Goal: Task Accomplishment & Management: Use online tool/utility

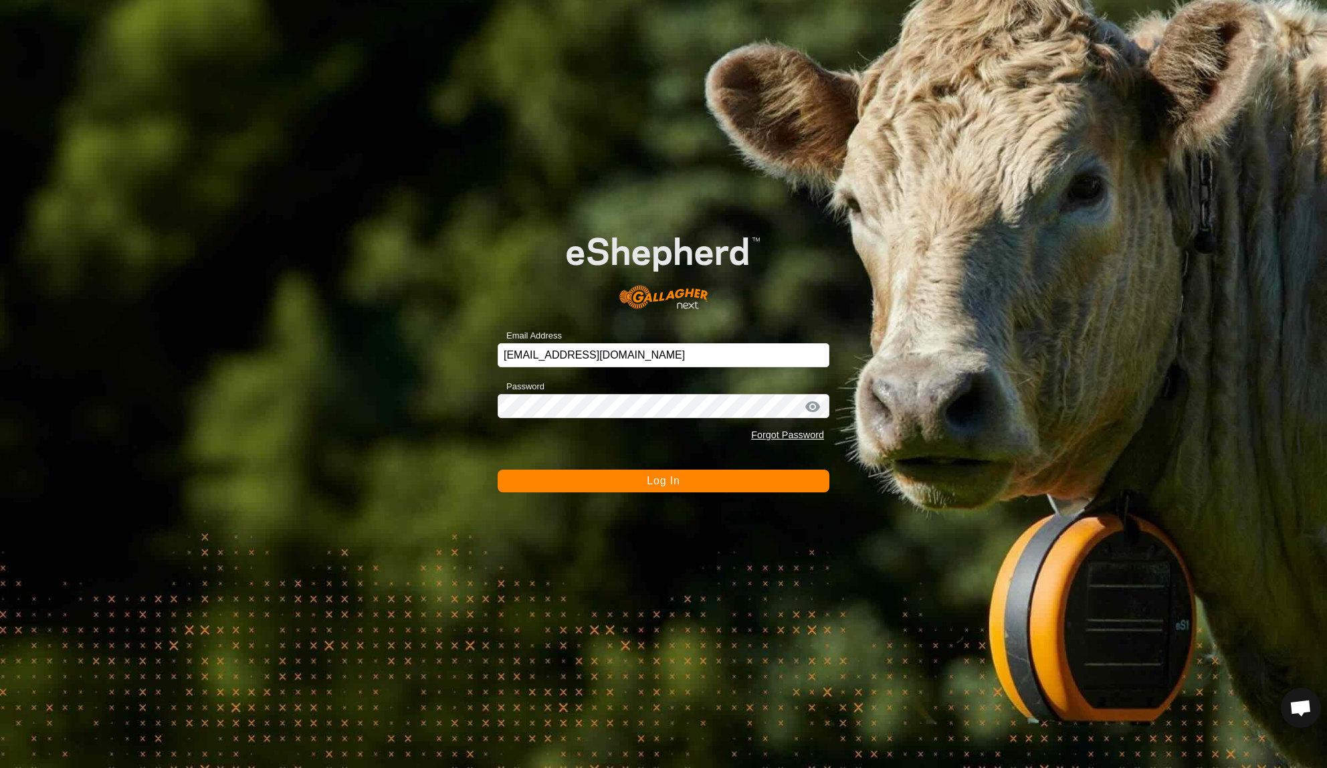
click at [580, 481] on button "Log In" at bounding box center [664, 480] width 332 height 23
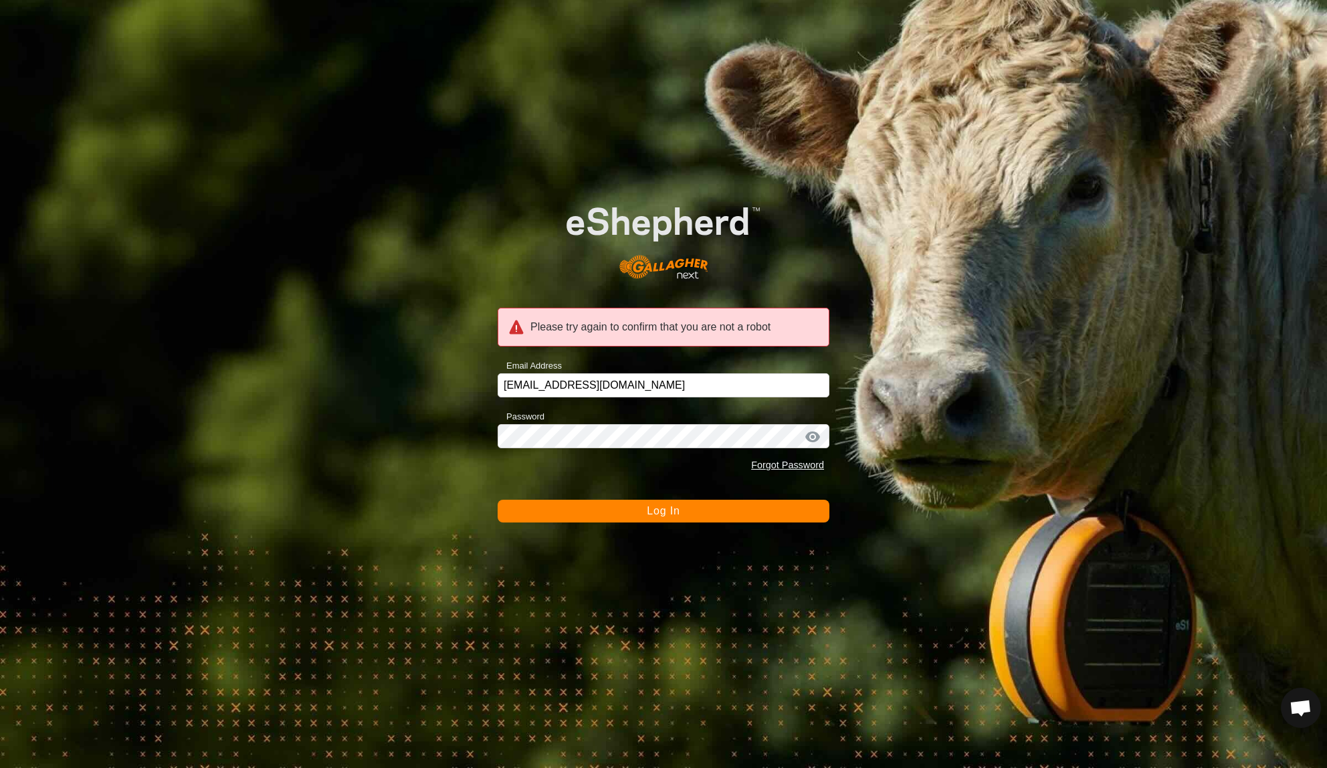
click at [584, 516] on button "Log In" at bounding box center [664, 511] width 332 height 23
click at [498, 500] on button "Log In" at bounding box center [664, 511] width 332 height 23
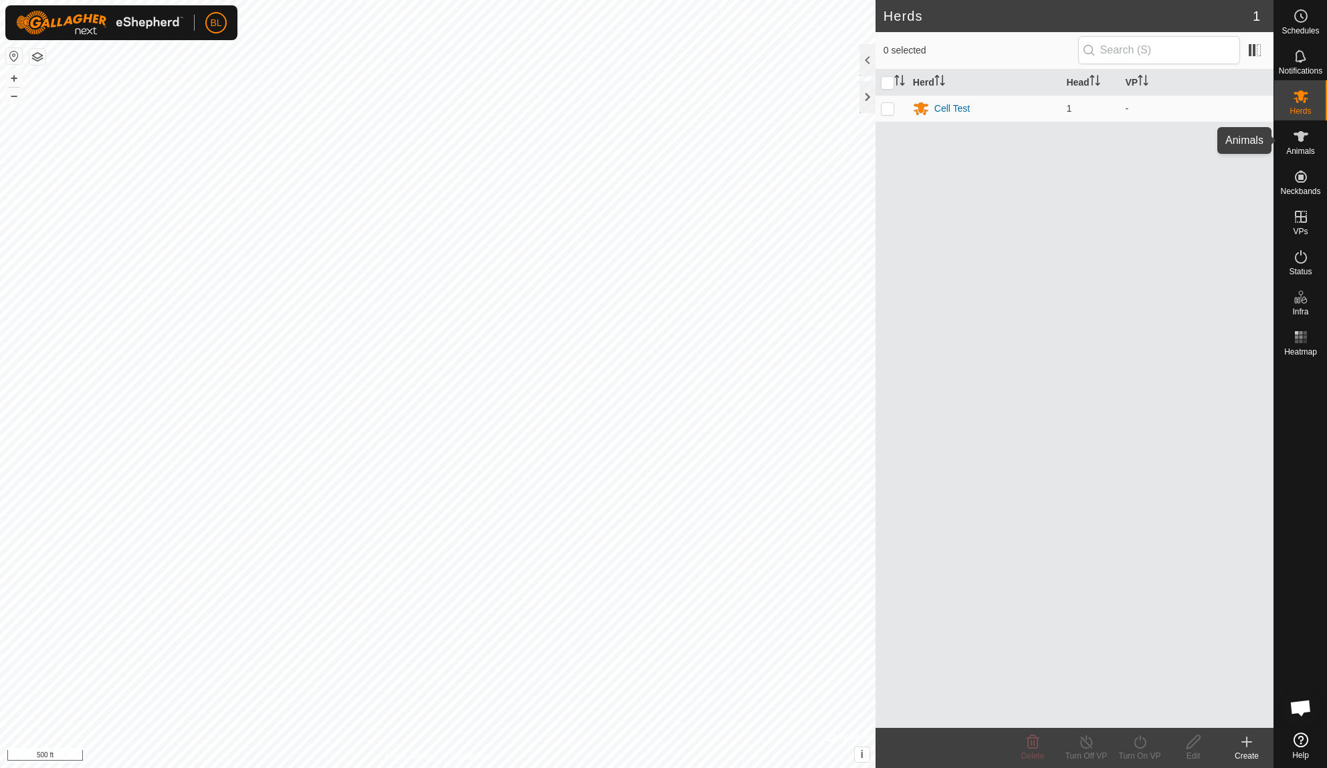
click at [1291, 150] on span "Animals" at bounding box center [1300, 151] width 29 height 8
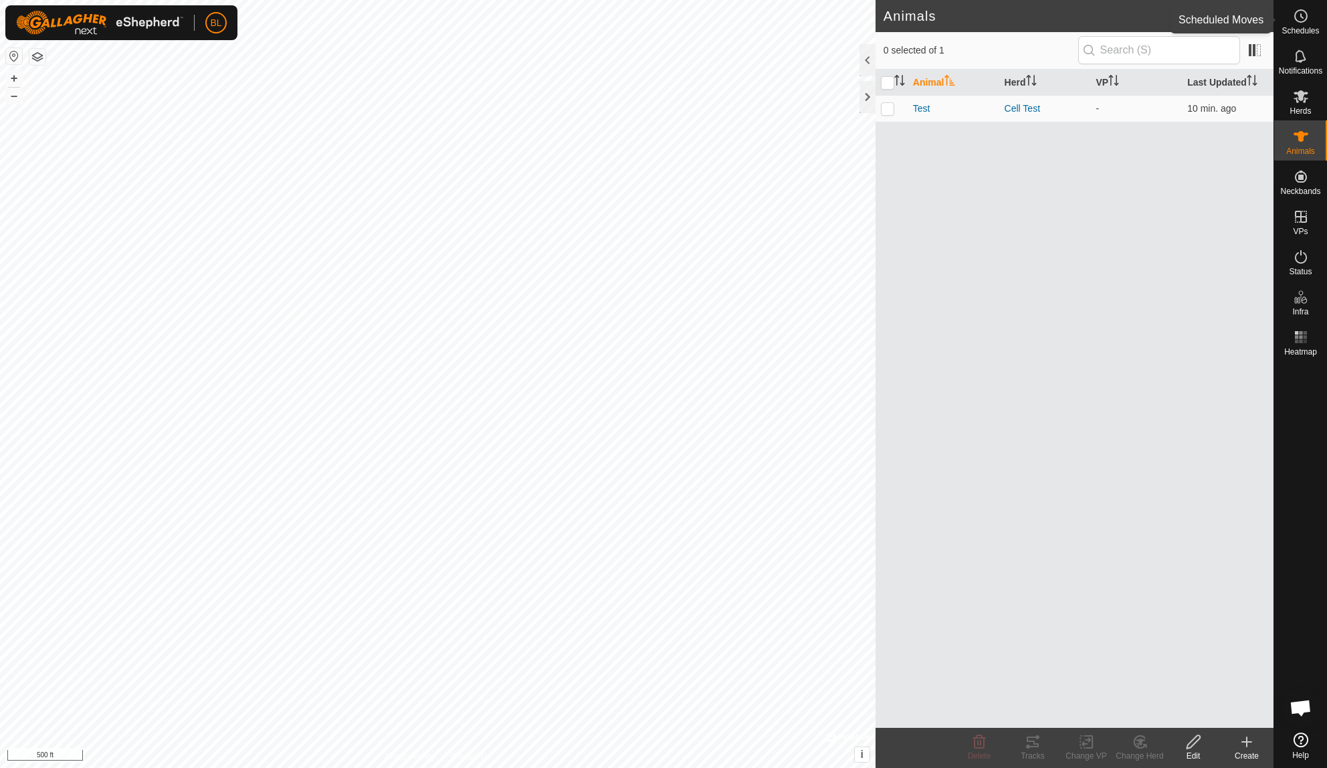
click at [1301, 30] on span "Schedules" at bounding box center [1299, 31] width 37 height 8
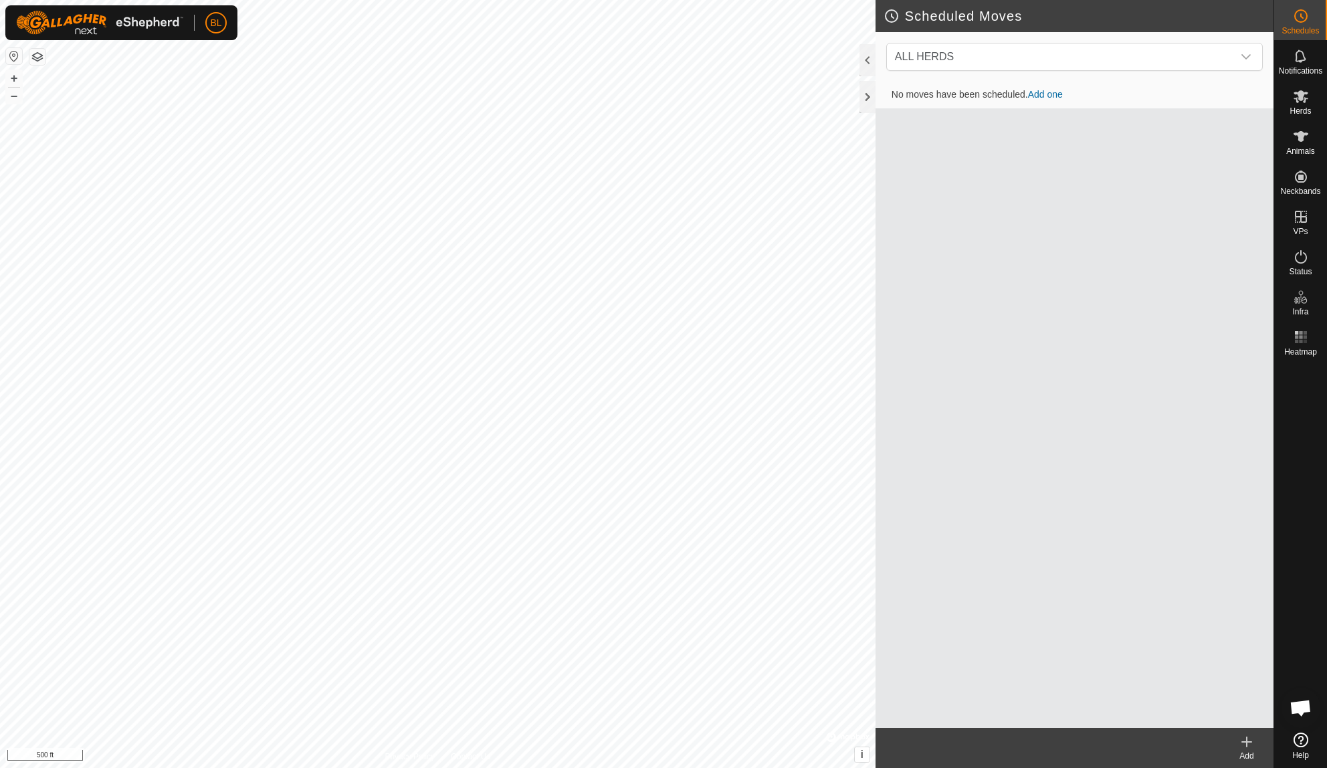
click at [1055, 98] on link "Add one" at bounding box center [1045, 94] width 35 height 11
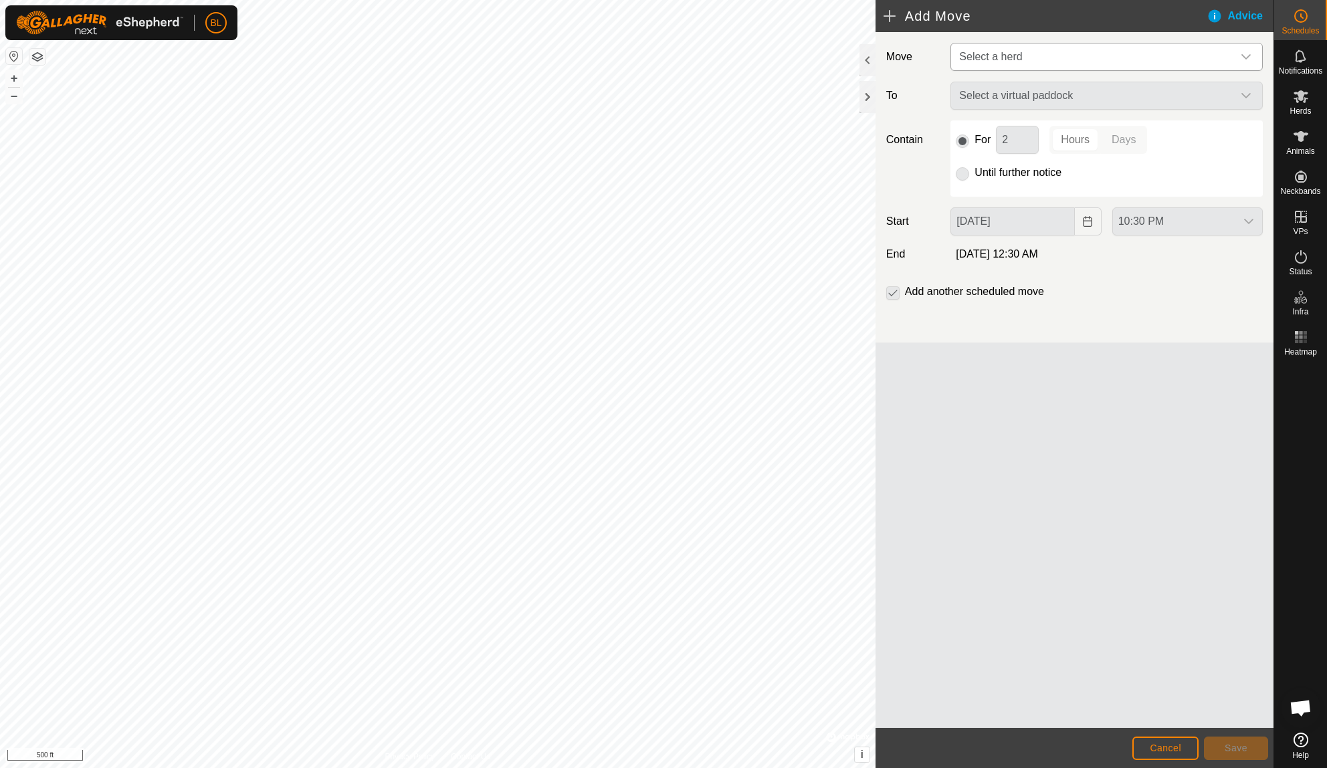
click at [1061, 66] on span "Select a herd" at bounding box center [1093, 56] width 279 height 27
click at [1052, 126] on li "Cell Test (1)" at bounding box center [1107, 125] width 311 height 27
click at [1059, 107] on span "Select a virtual paddock" at bounding box center [1093, 96] width 279 height 27
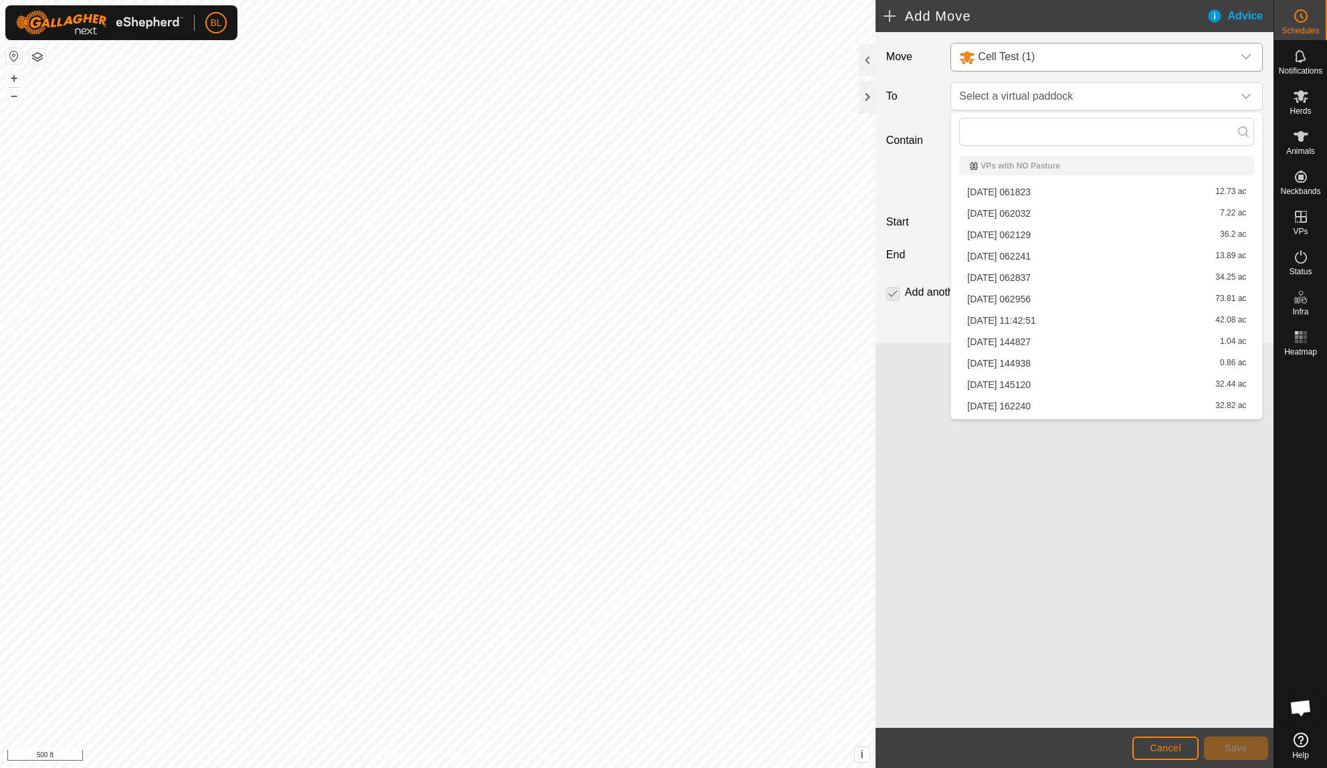
click at [1046, 276] on li "[DATE] 062837 34.25 ac" at bounding box center [1106, 277] width 295 height 20
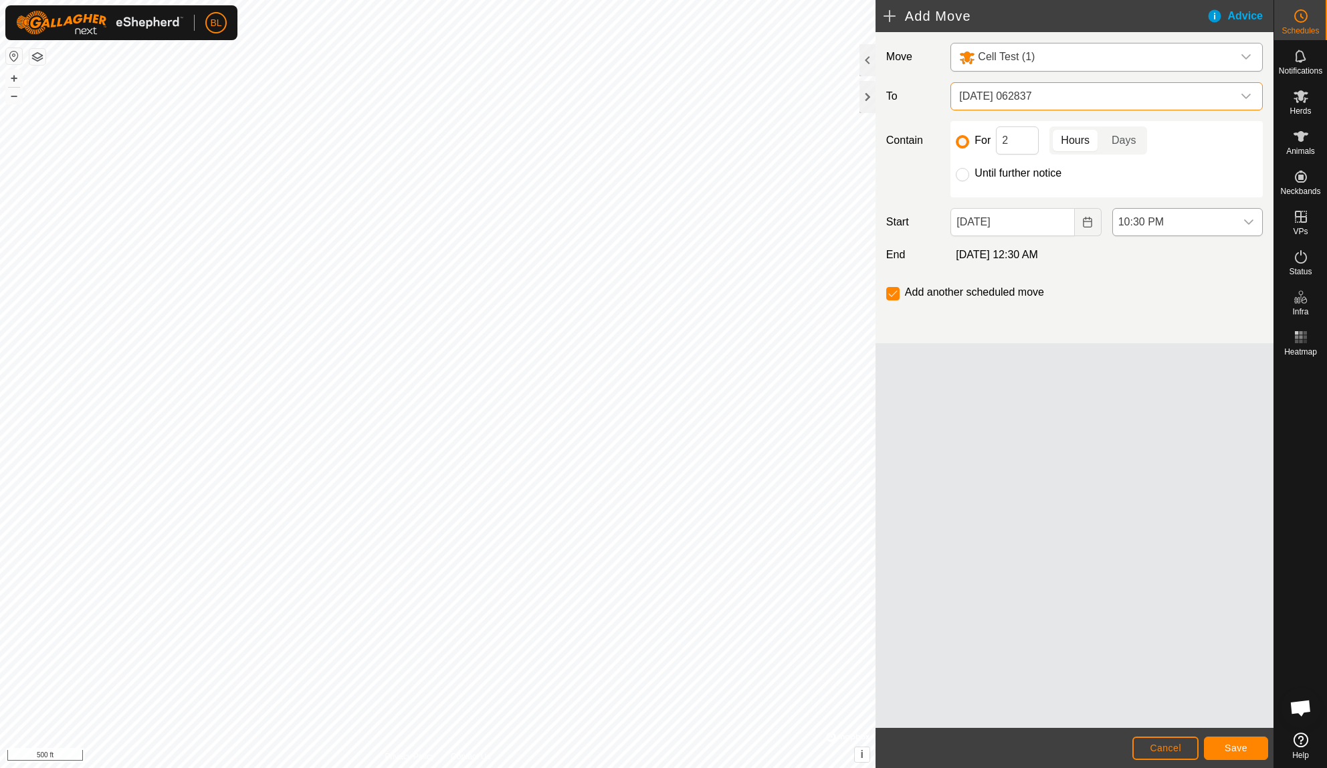
click at [1164, 218] on span "10:30 PM" at bounding box center [1174, 222] width 122 height 27
click at [1163, 335] on li "11:00 PM" at bounding box center [1187, 330] width 149 height 27
click at [1175, 106] on span "[DATE] 062837" at bounding box center [1093, 96] width 279 height 27
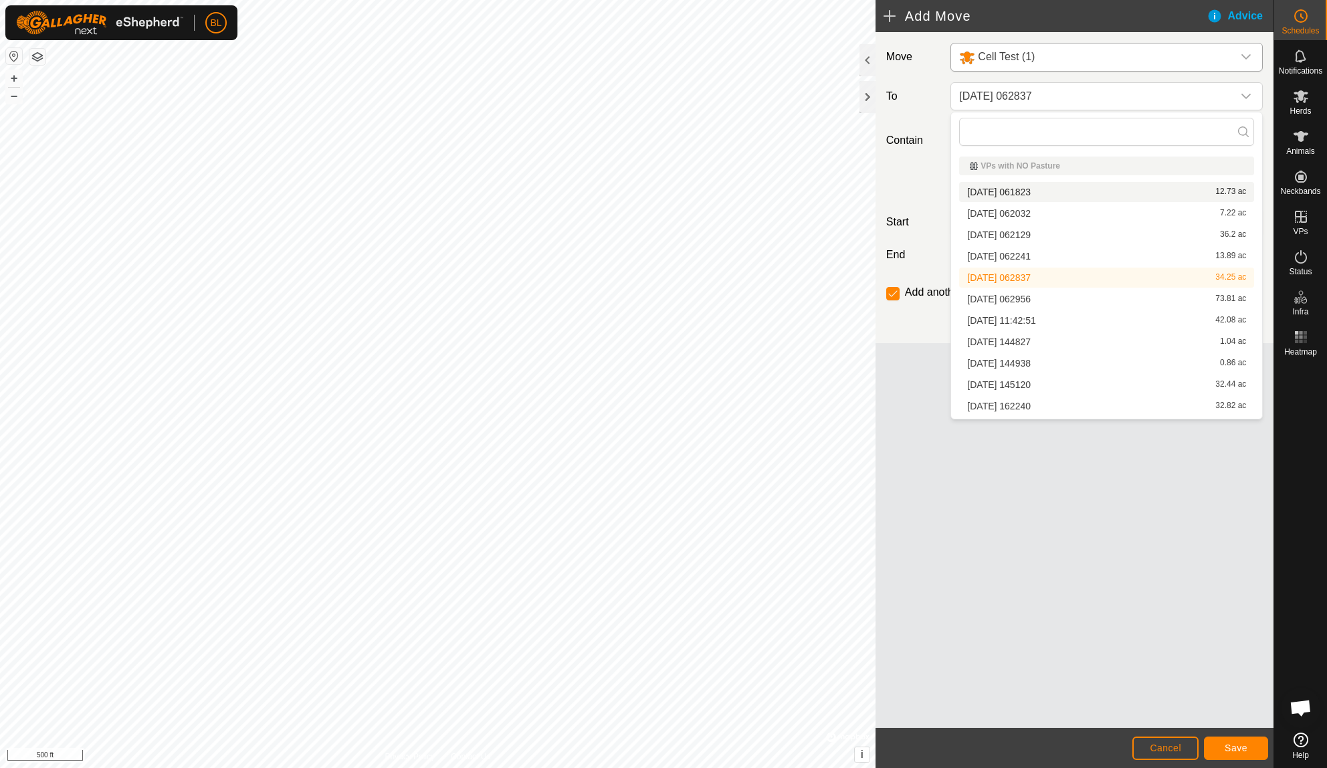
click at [1099, 193] on li "[DATE] 061823 12.73 ac" at bounding box center [1106, 192] width 295 height 20
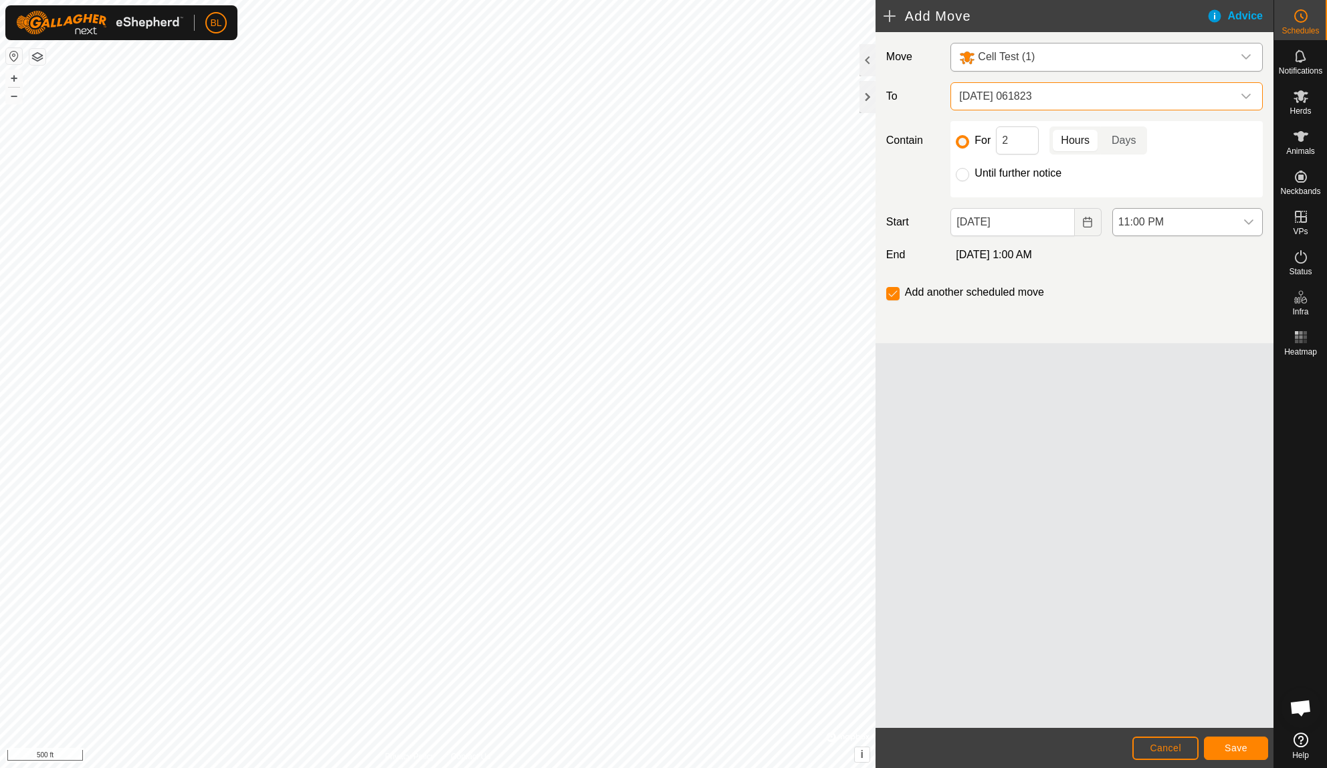
click at [1142, 225] on span "11:00 PM" at bounding box center [1174, 222] width 122 height 27
click at [1146, 362] on li "11:30 PM" at bounding box center [1187, 358] width 149 height 27
click at [1224, 742] on button "Save" at bounding box center [1236, 747] width 64 height 23
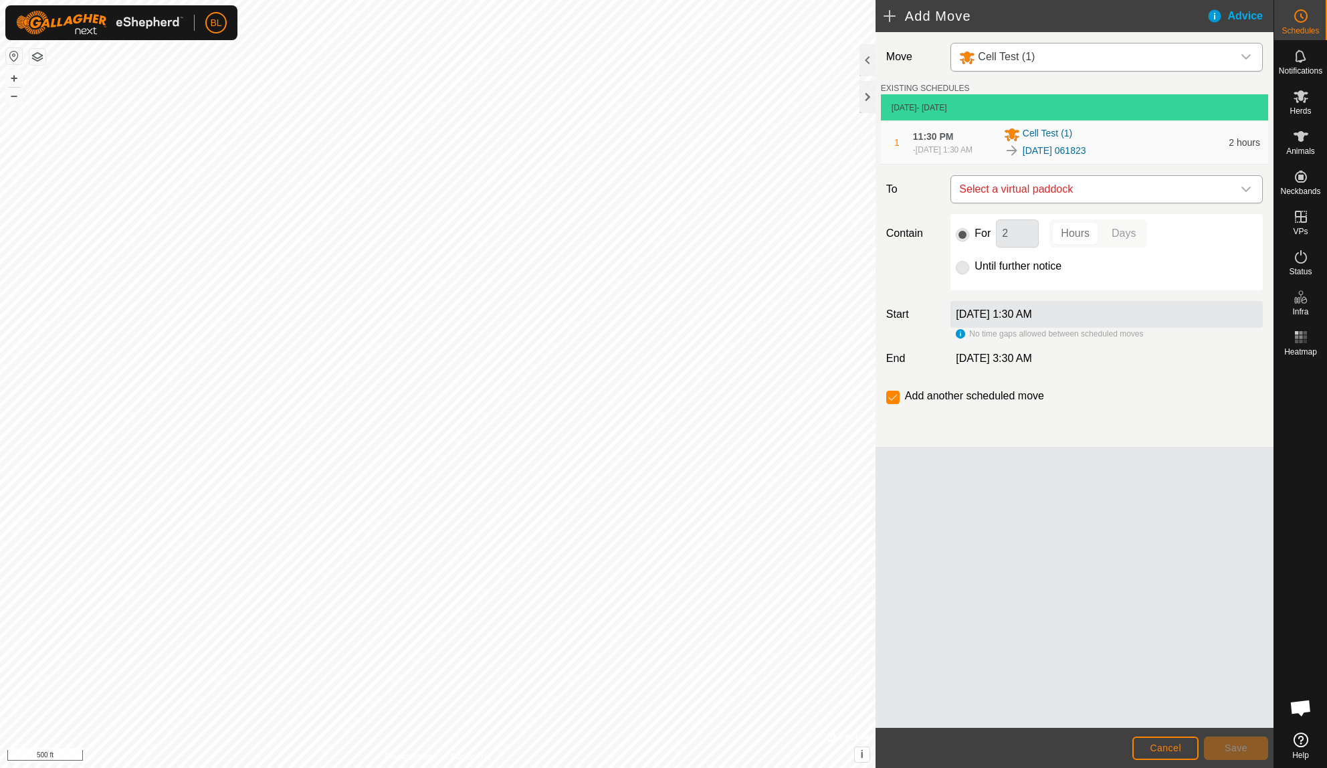
click at [1251, 200] on div "dropdown trigger" at bounding box center [1245, 189] width 27 height 27
click at [1200, 223] on input "text" at bounding box center [1106, 231] width 295 height 28
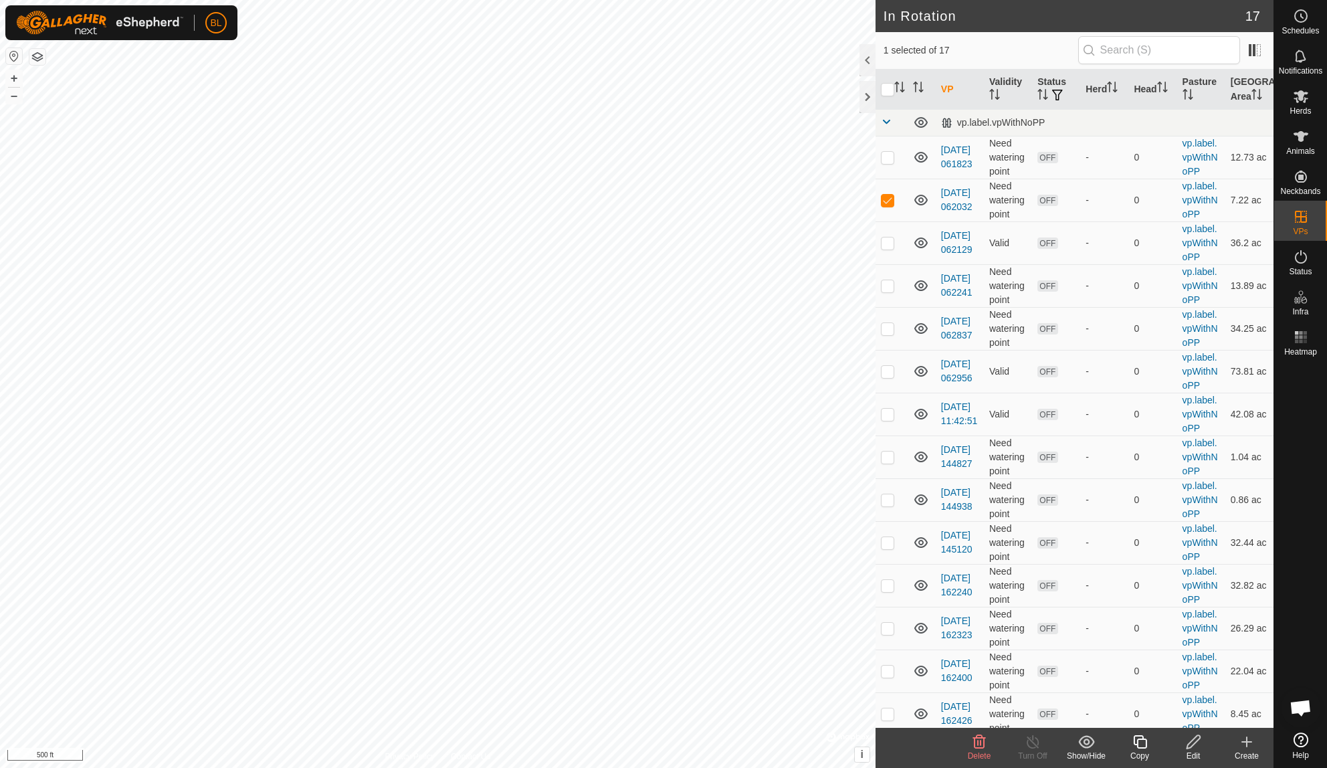
checkbox input "false"
checkbox input "true"
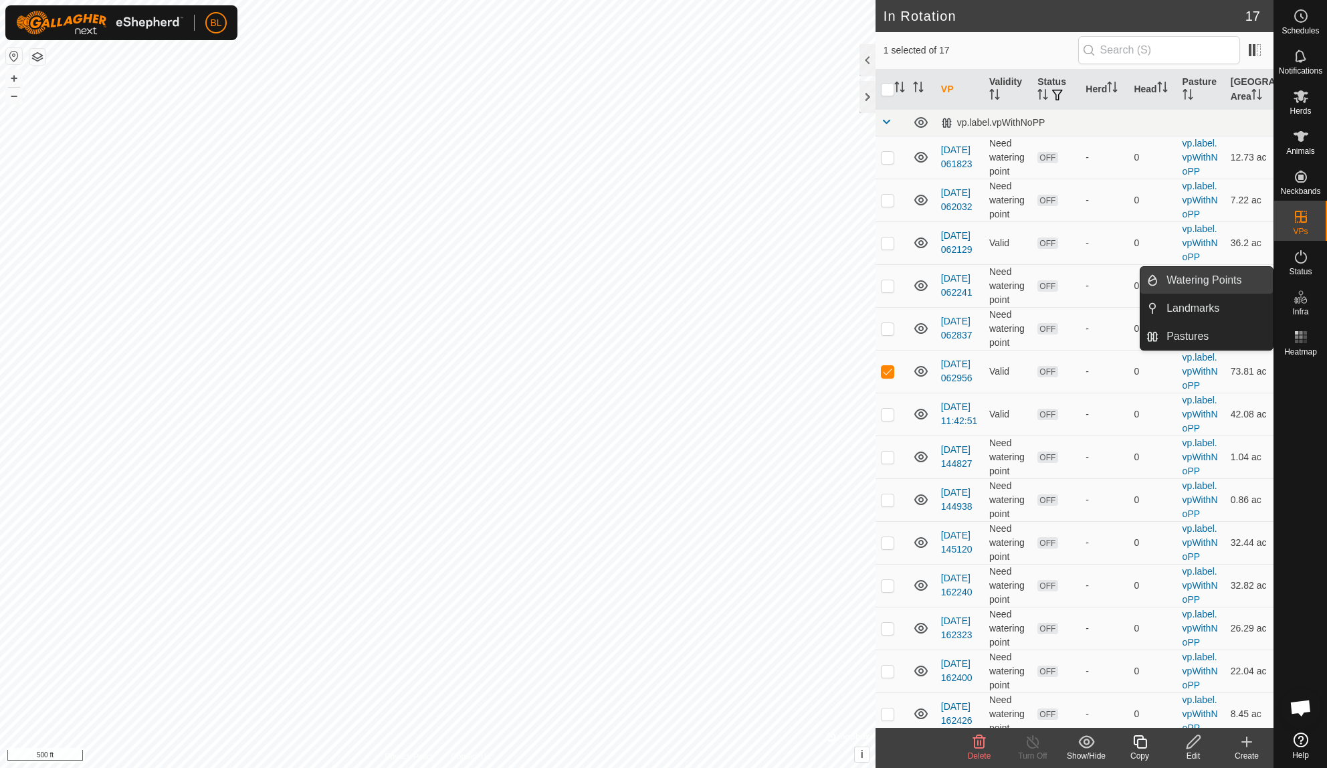
click at [1240, 282] on link "Watering Points" at bounding box center [1215, 280] width 114 height 27
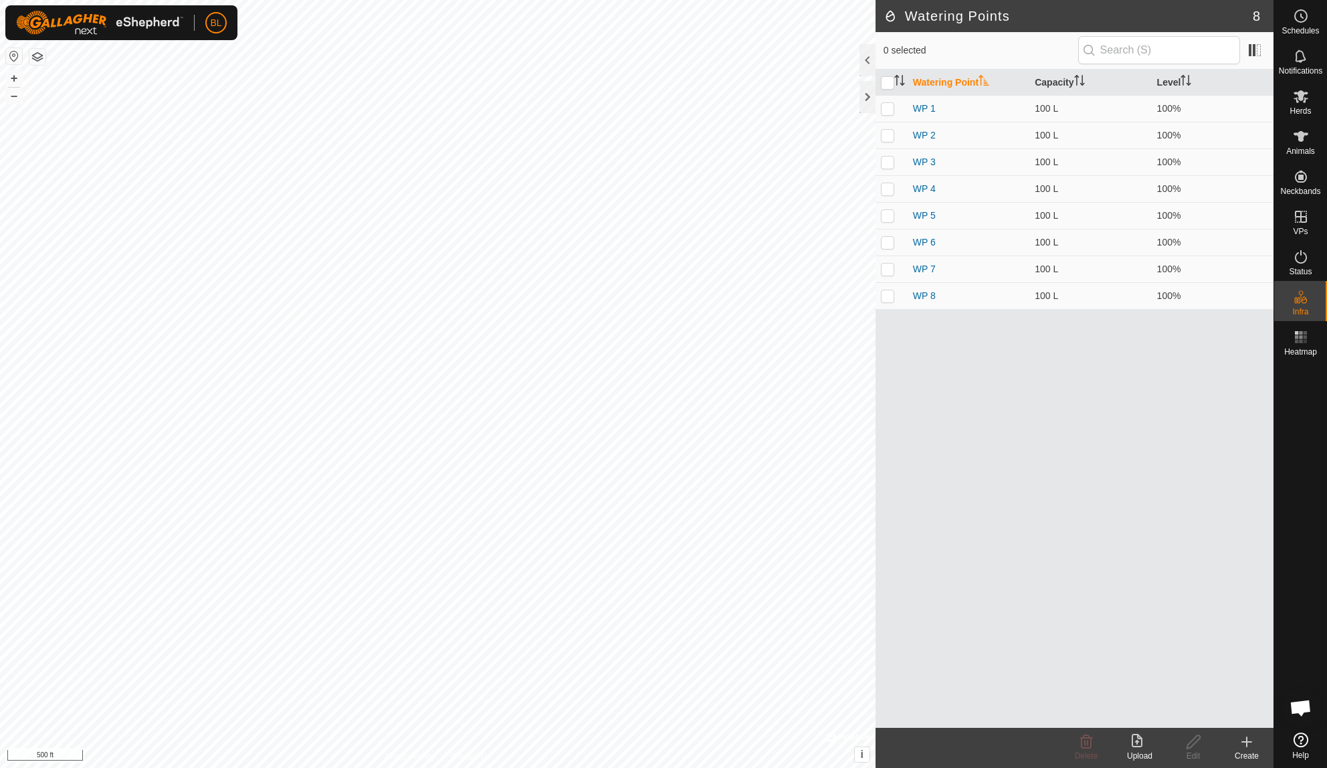
click at [1240, 752] on div "Create" at bounding box center [1246, 756] width 53 height 12
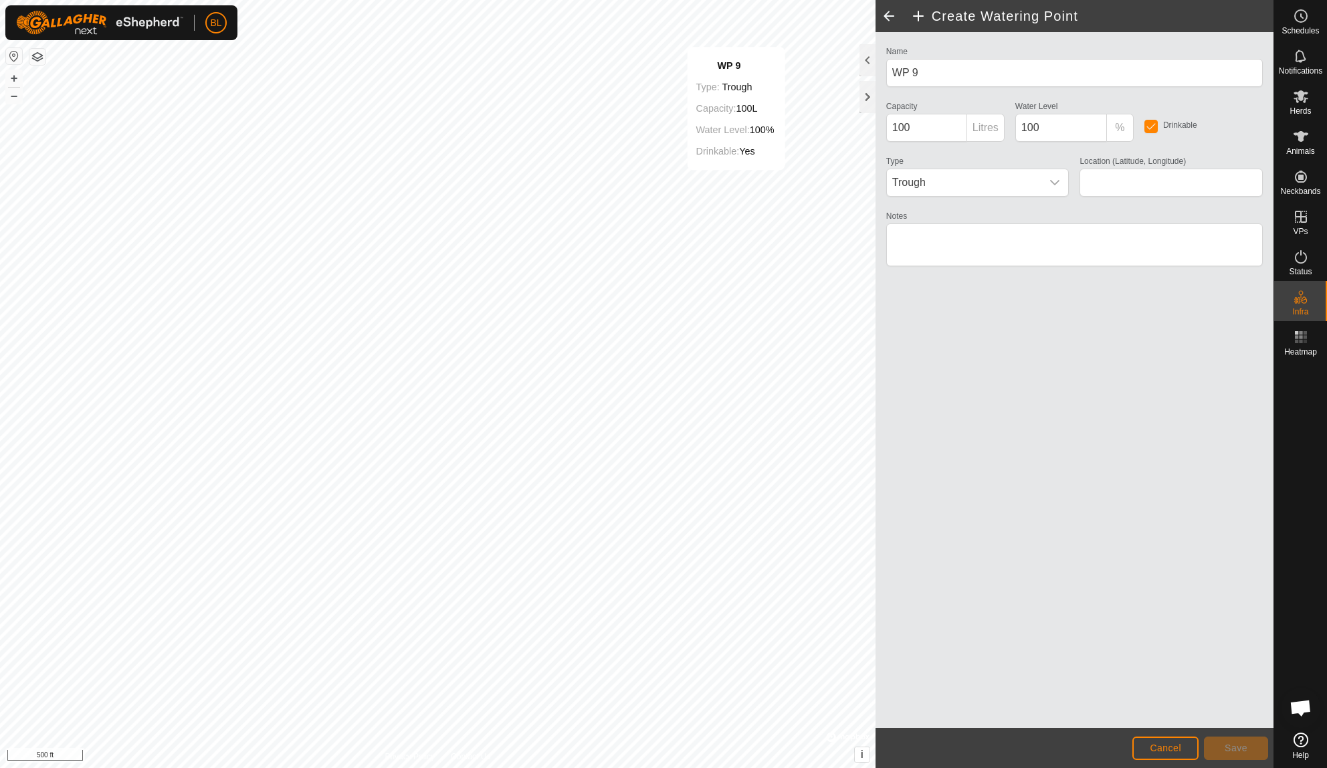
type input "38.372325, -92.178951"
click at [1056, 181] on icon "dropdown trigger" at bounding box center [1054, 182] width 11 height 11
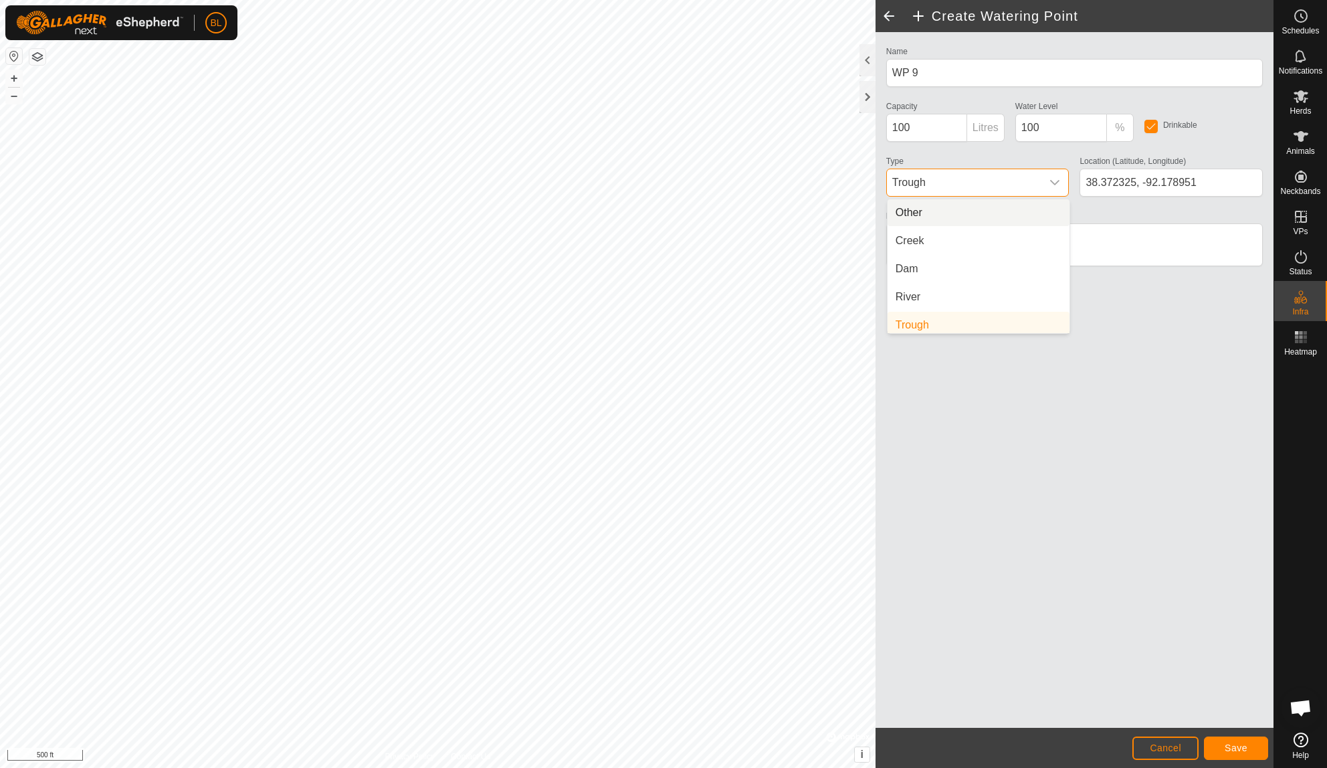
scroll to position [5, 0]
click at [1034, 235] on li "Creek" at bounding box center [978, 235] width 182 height 27
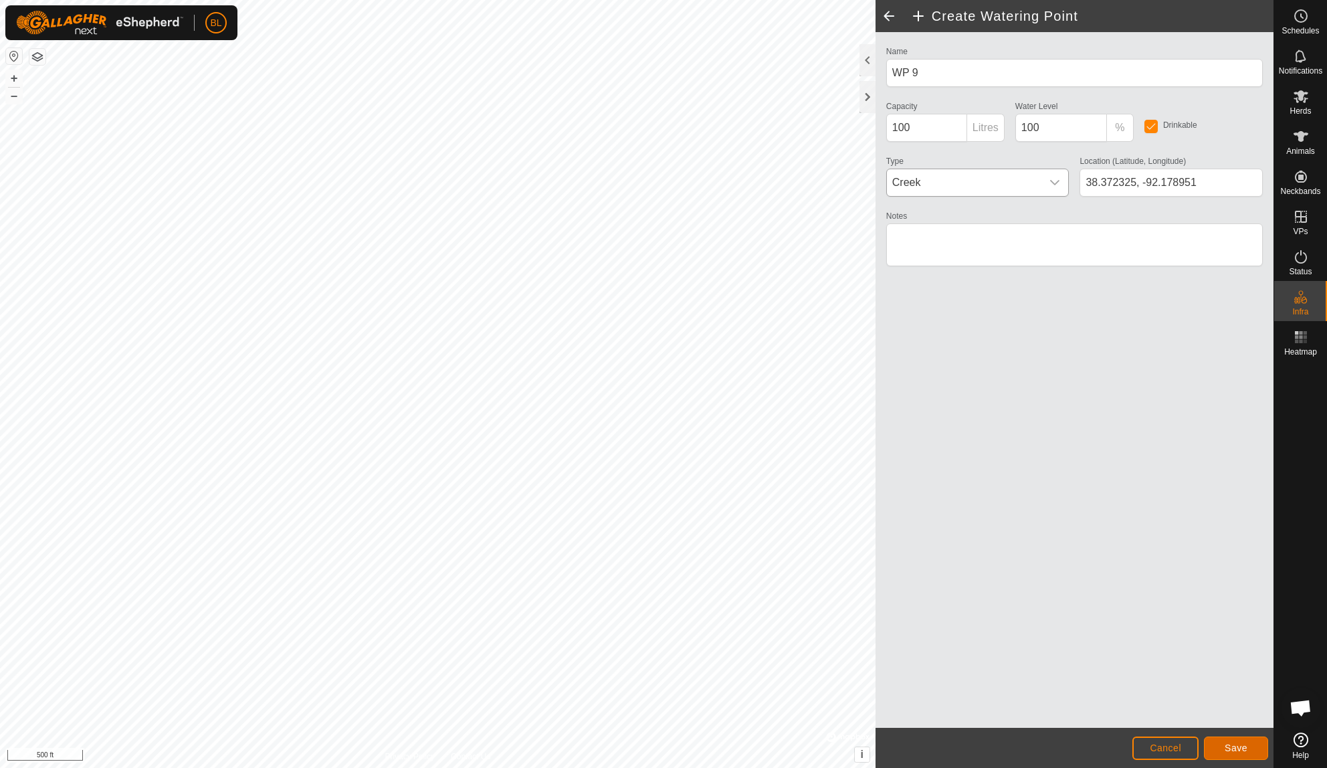
click at [1239, 754] on button "Save" at bounding box center [1236, 747] width 64 height 23
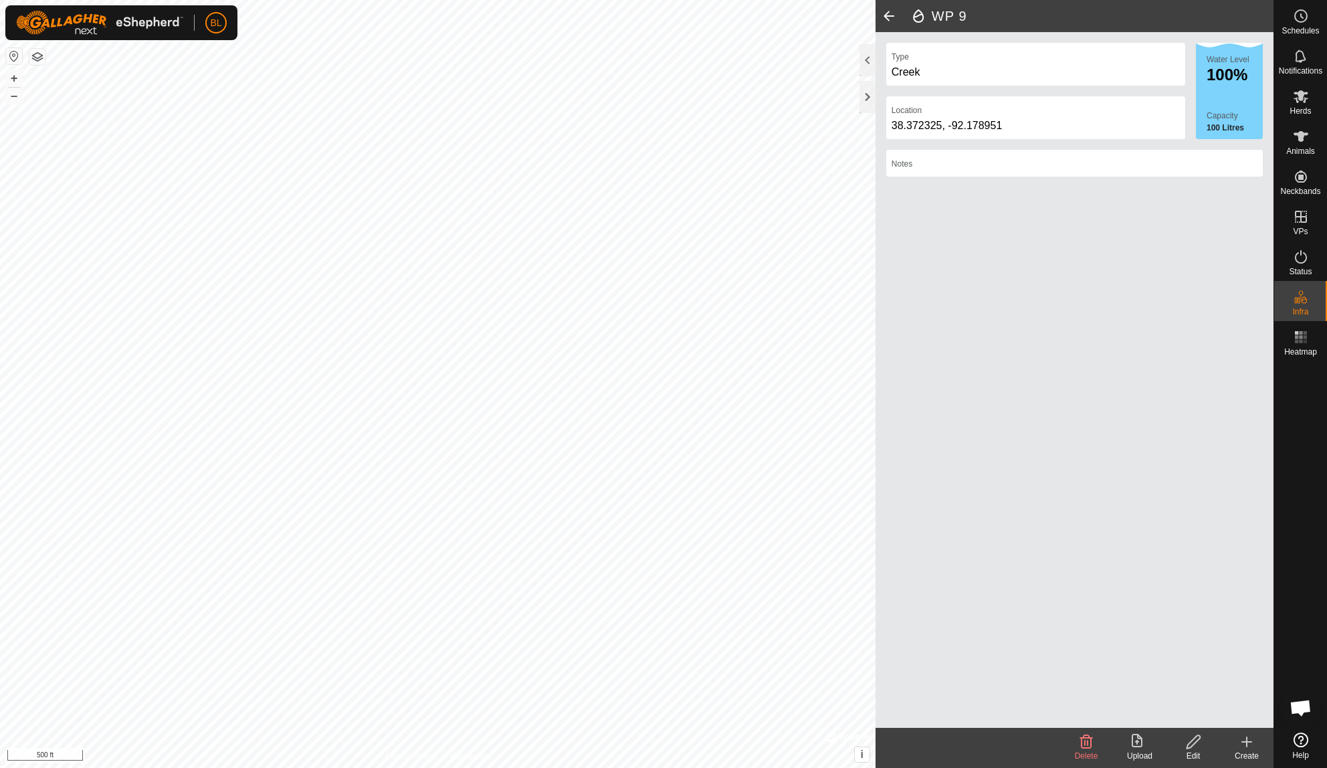
click at [1239, 754] on div "Create" at bounding box center [1246, 756] width 53 height 12
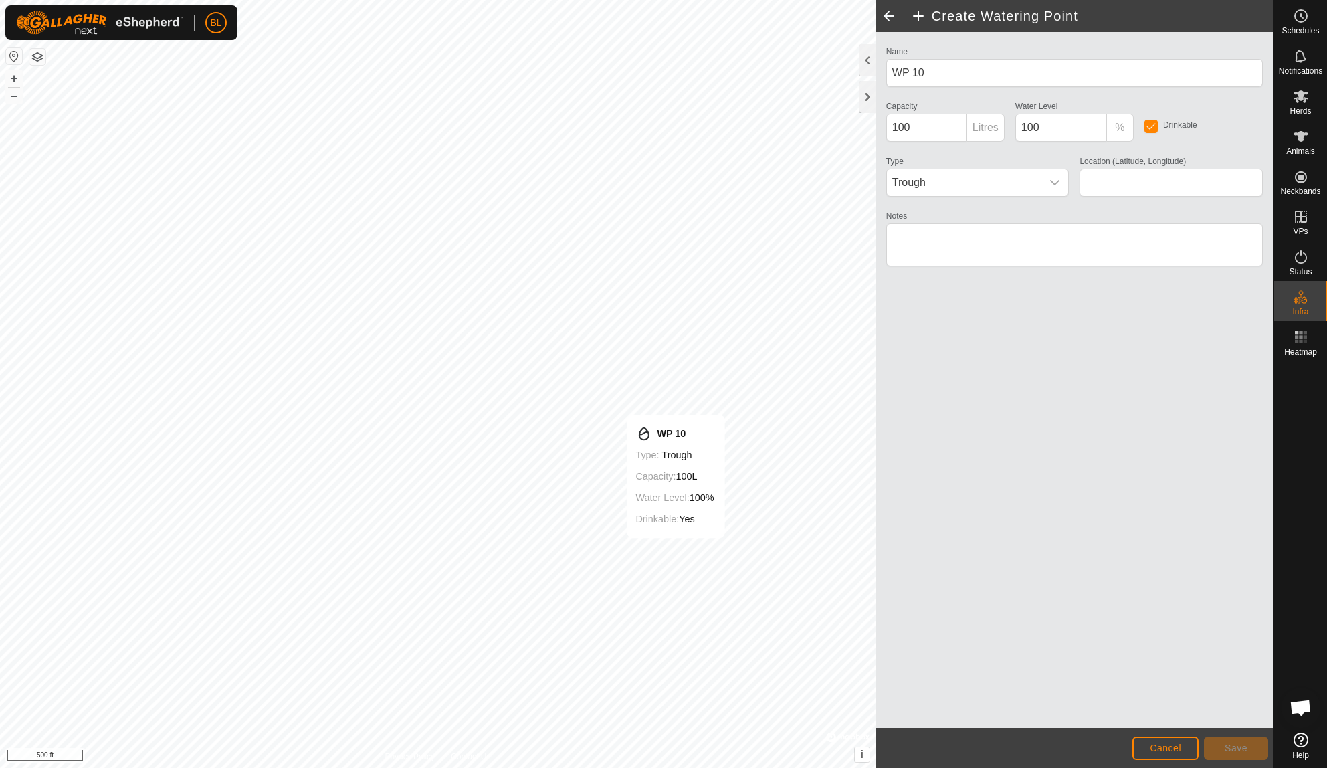
type input "38.365648, -92.180346"
click at [1065, 185] on div "dropdown trigger" at bounding box center [1054, 182] width 27 height 27
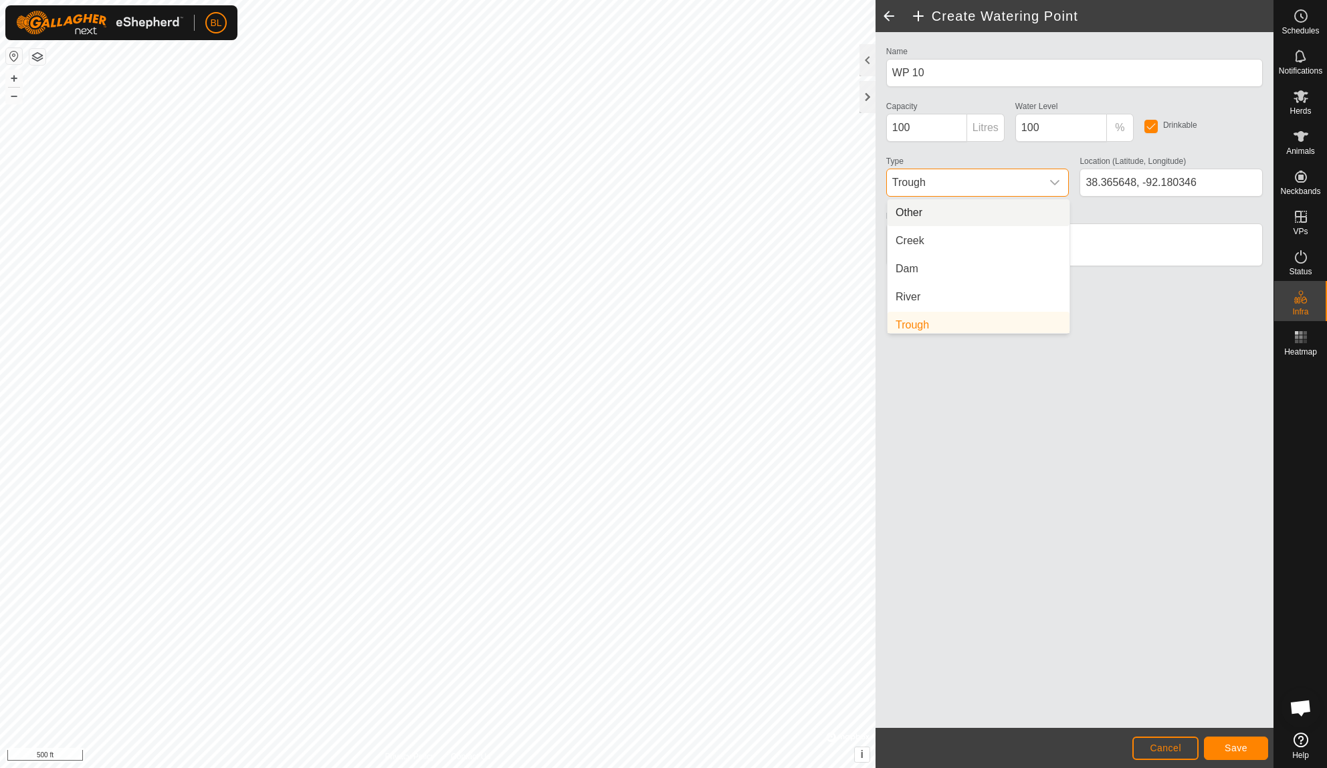
scroll to position [5, 0]
click at [1047, 231] on li "Creek" at bounding box center [978, 235] width 182 height 27
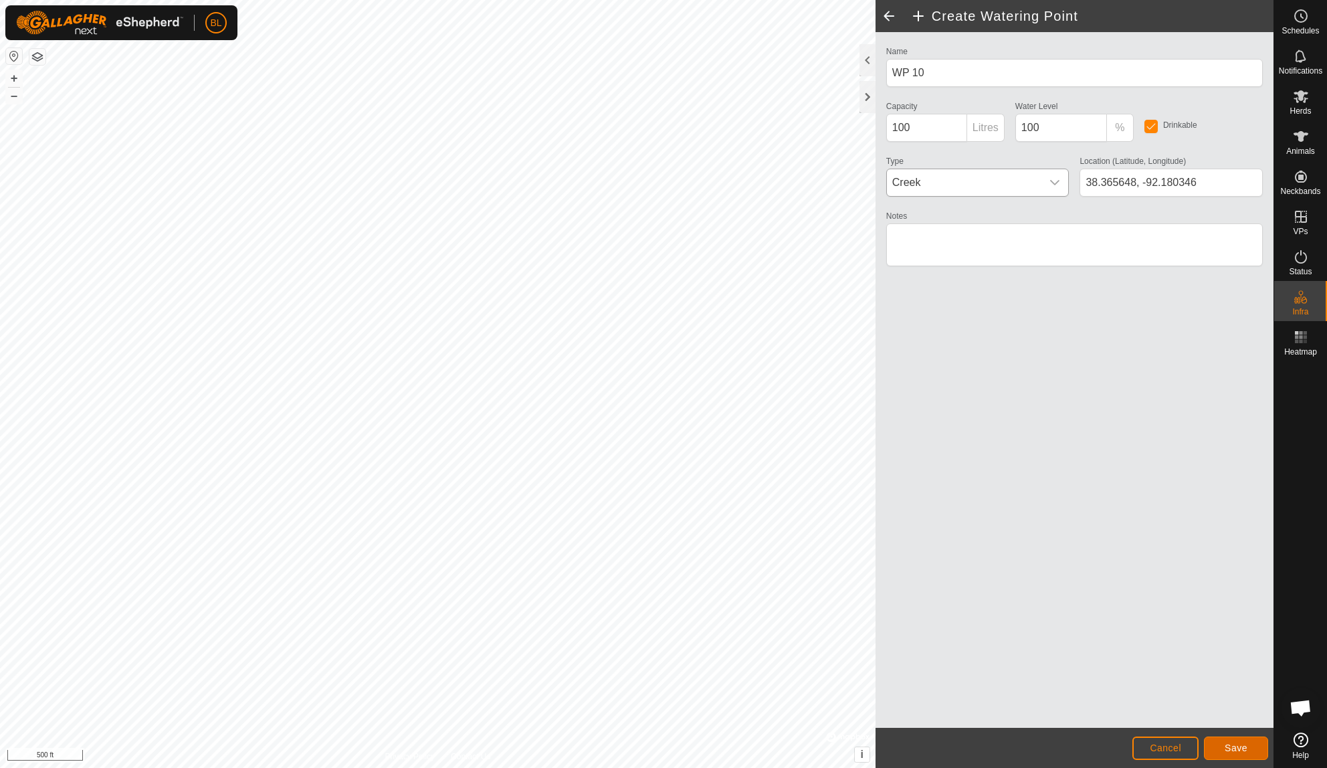
click at [1221, 756] on button "Save" at bounding box center [1236, 747] width 64 height 23
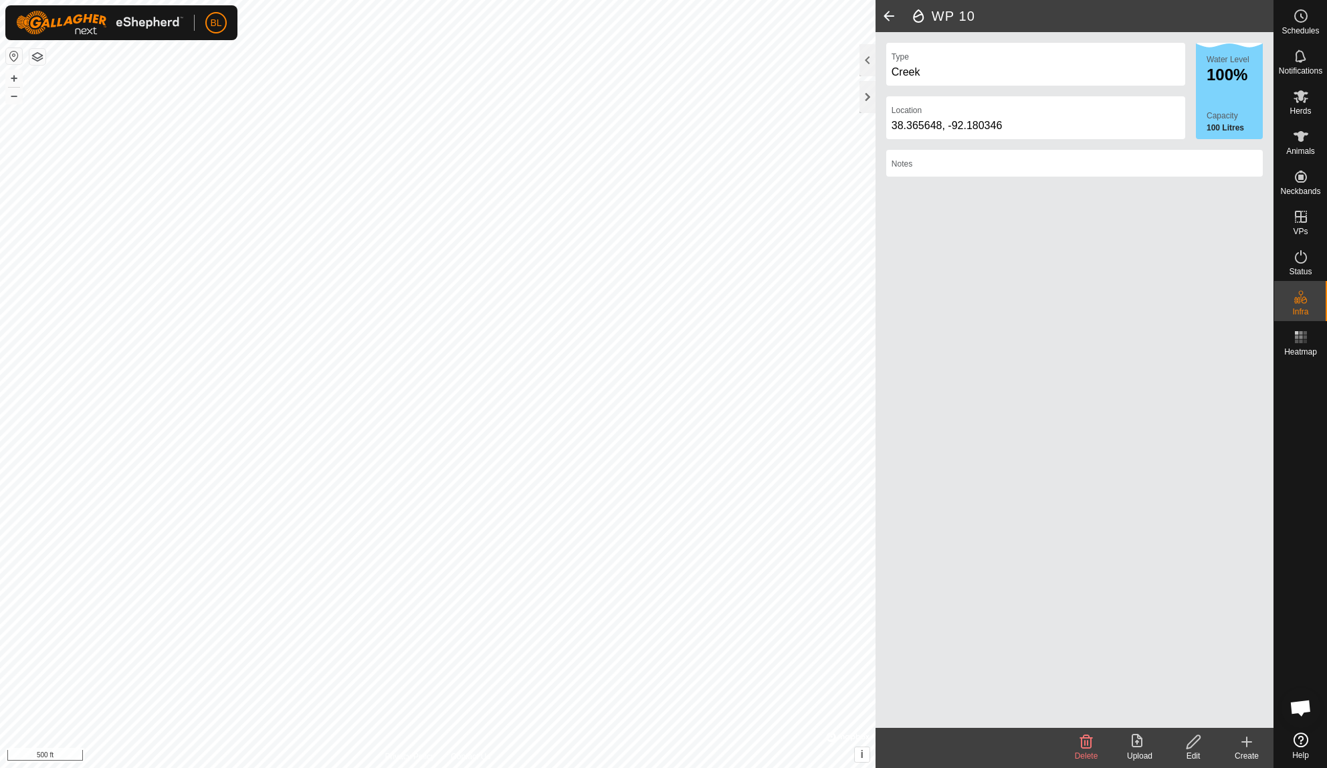
click at [1247, 737] on icon at bounding box center [1247, 741] width 0 height 9
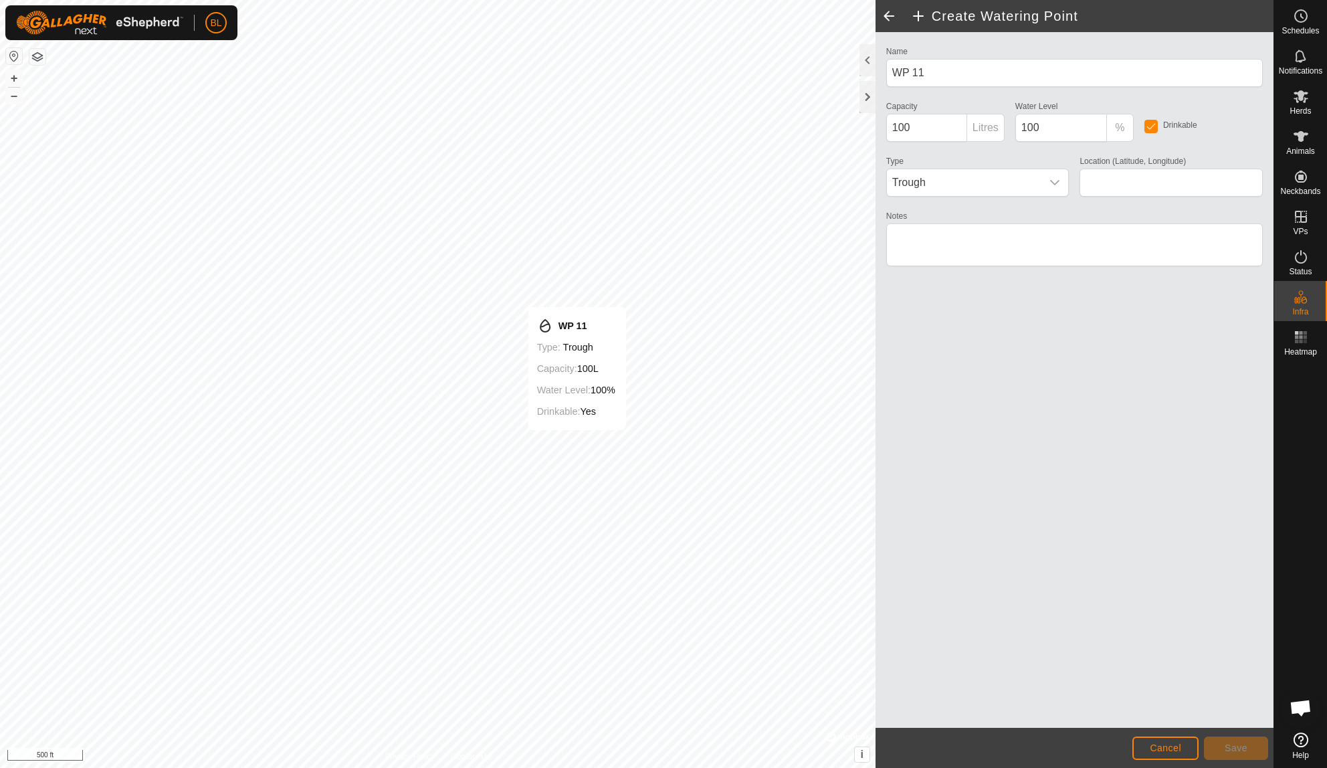
type input "38.369073, -92.182368"
click at [1039, 184] on span "Trough" at bounding box center [964, 182] width 155 height 27
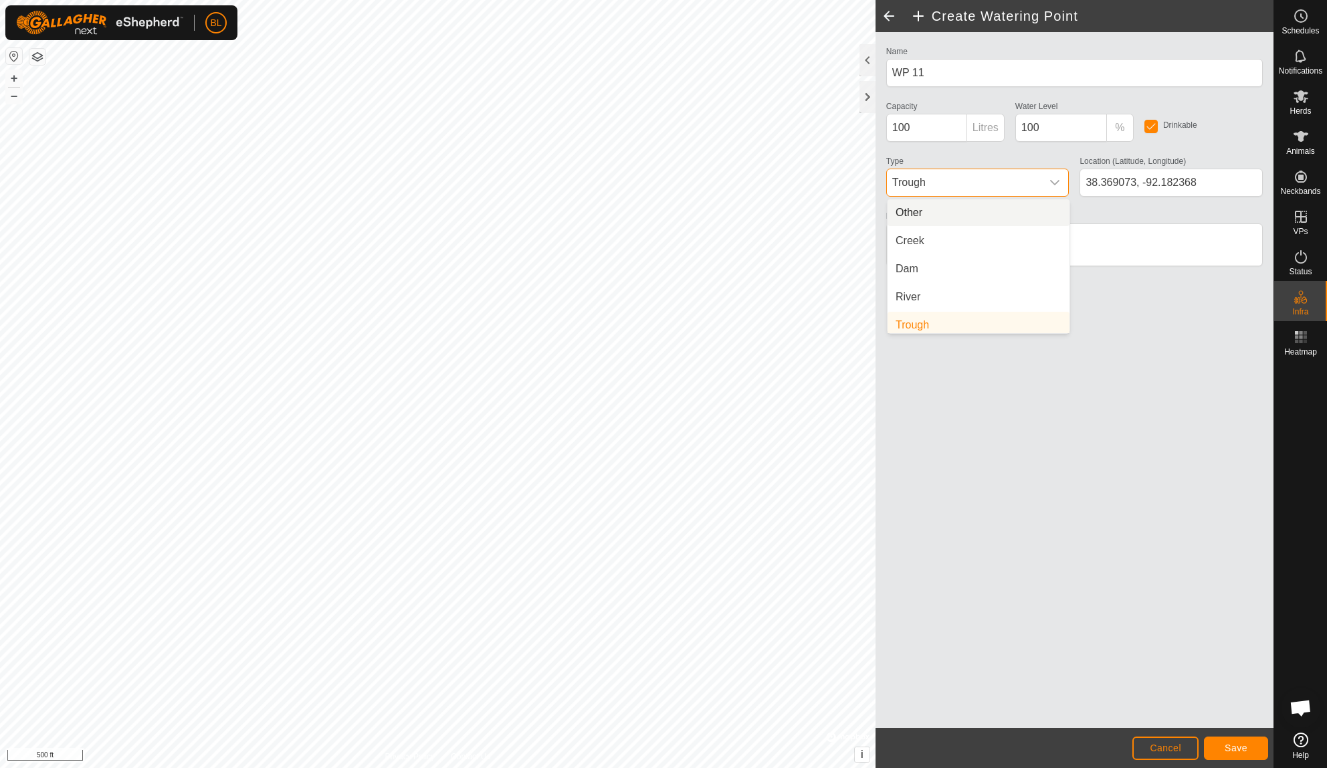
scroll to position [5, 0]
click at [1031, 240] on li "Creek" at bounding box center [978, 235] width 182 height 27
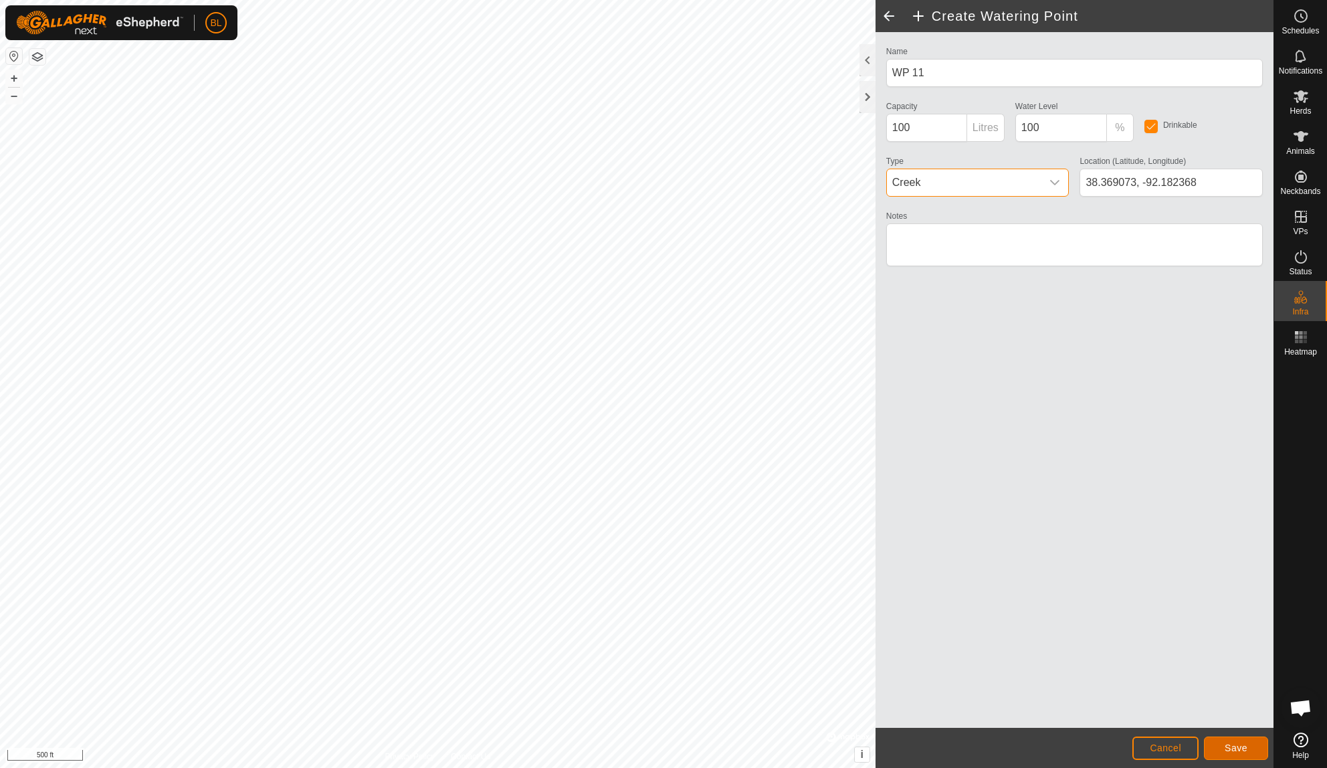
click at [1227, 751] on span "Save" at bounding box center [1235, 747] width 23 height 11
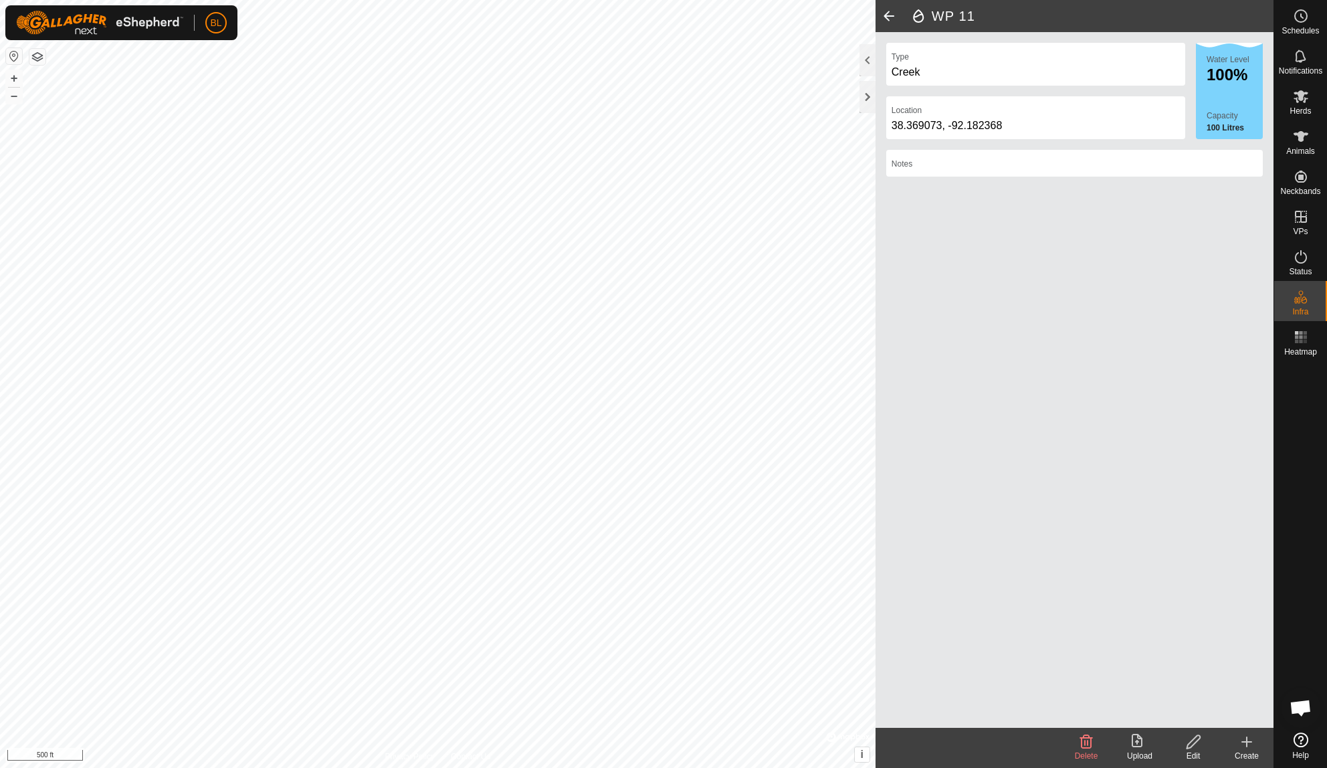
click at [1245, 745] on icon at bounding box center [1247, 742] width 16 height 16
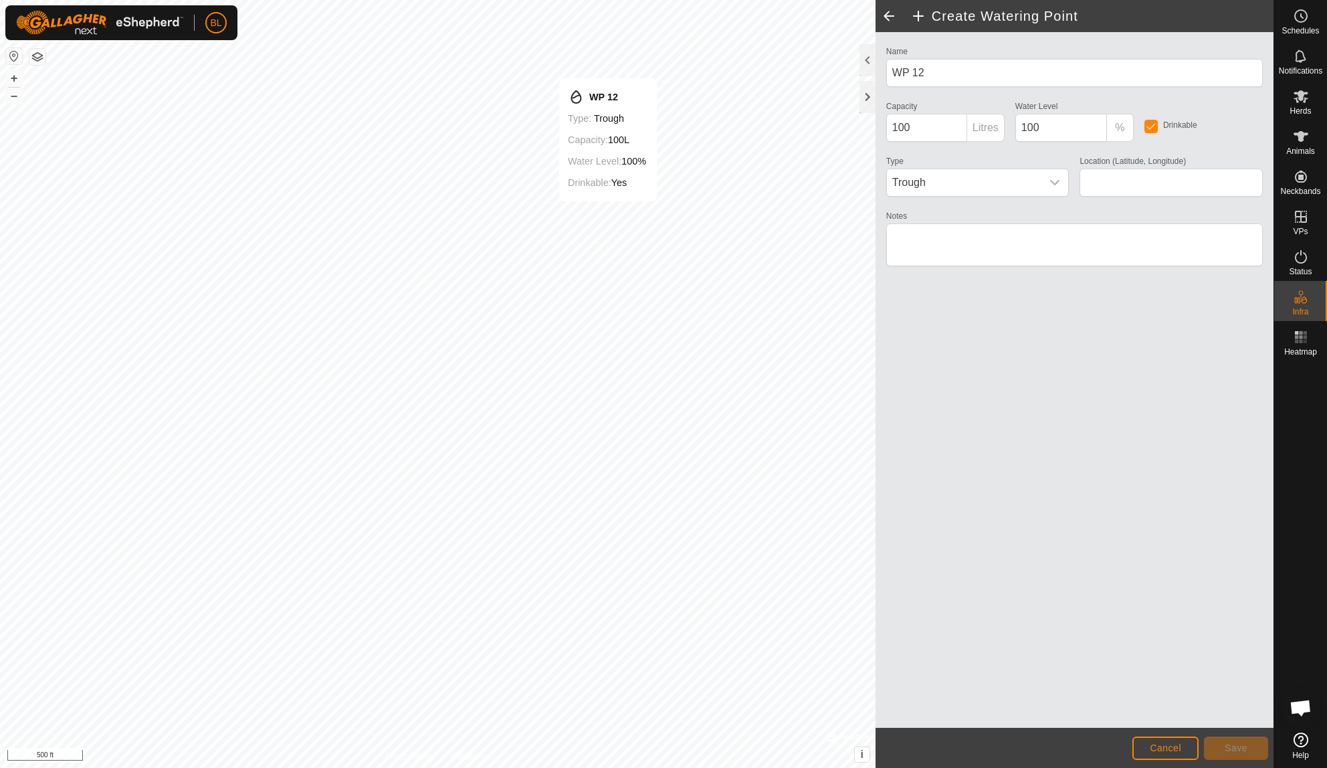
type input "38.377211, -92.181651"
click at [1050, 182] on icon "dropdown trigger" at bounding box center [1054, 182] width 11 height 11
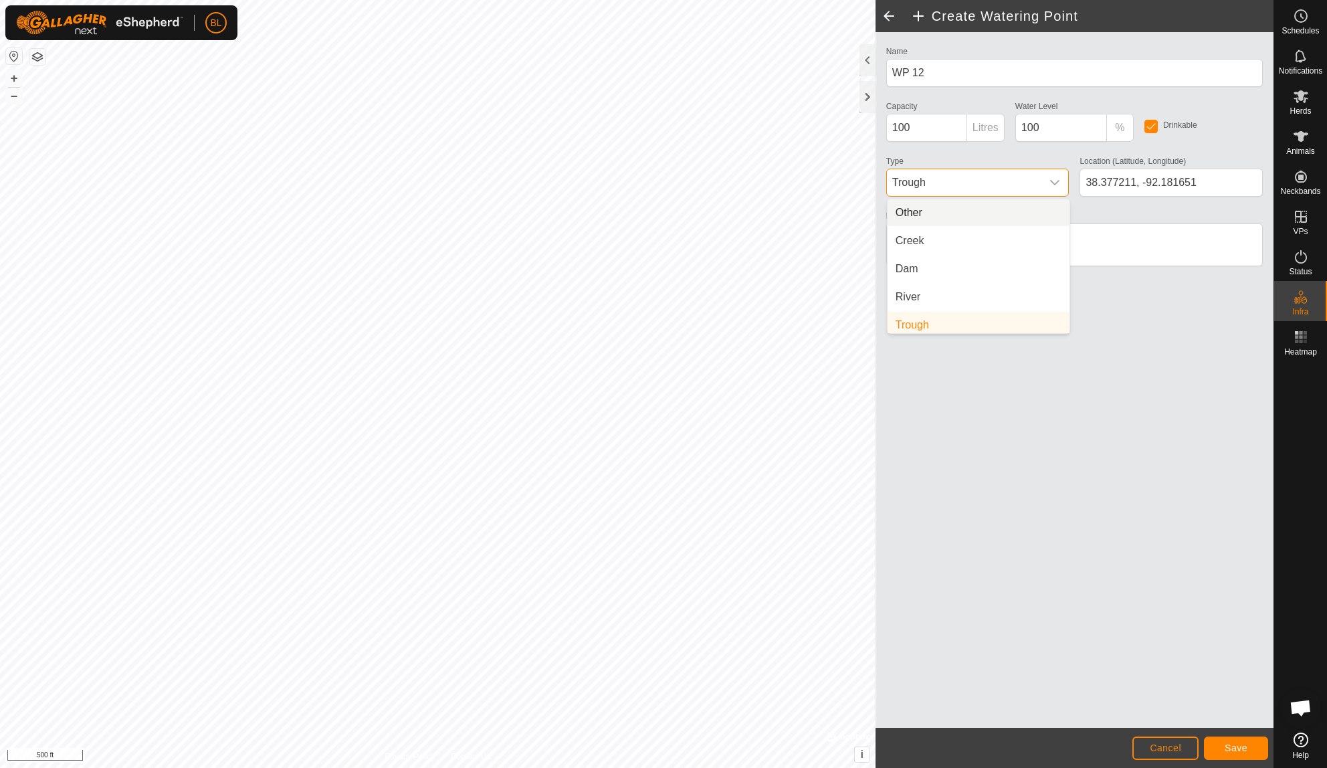
scroll to position [5, 0]
click at [1017, 242] on li "Creek" at bounding box center [978, 235] width 182 height 27
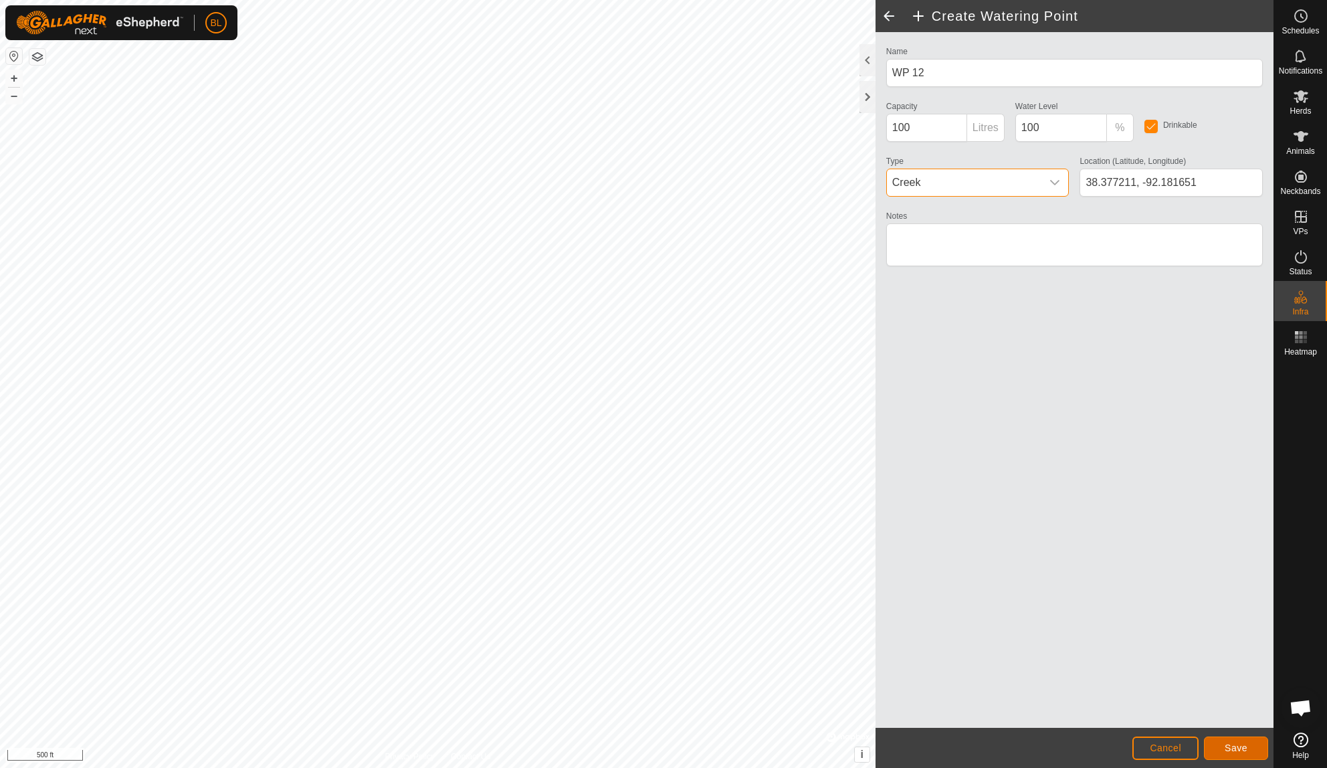
click at [1224, 744] on span "Save" at bounding box center [1235, 747] width 23 height 11
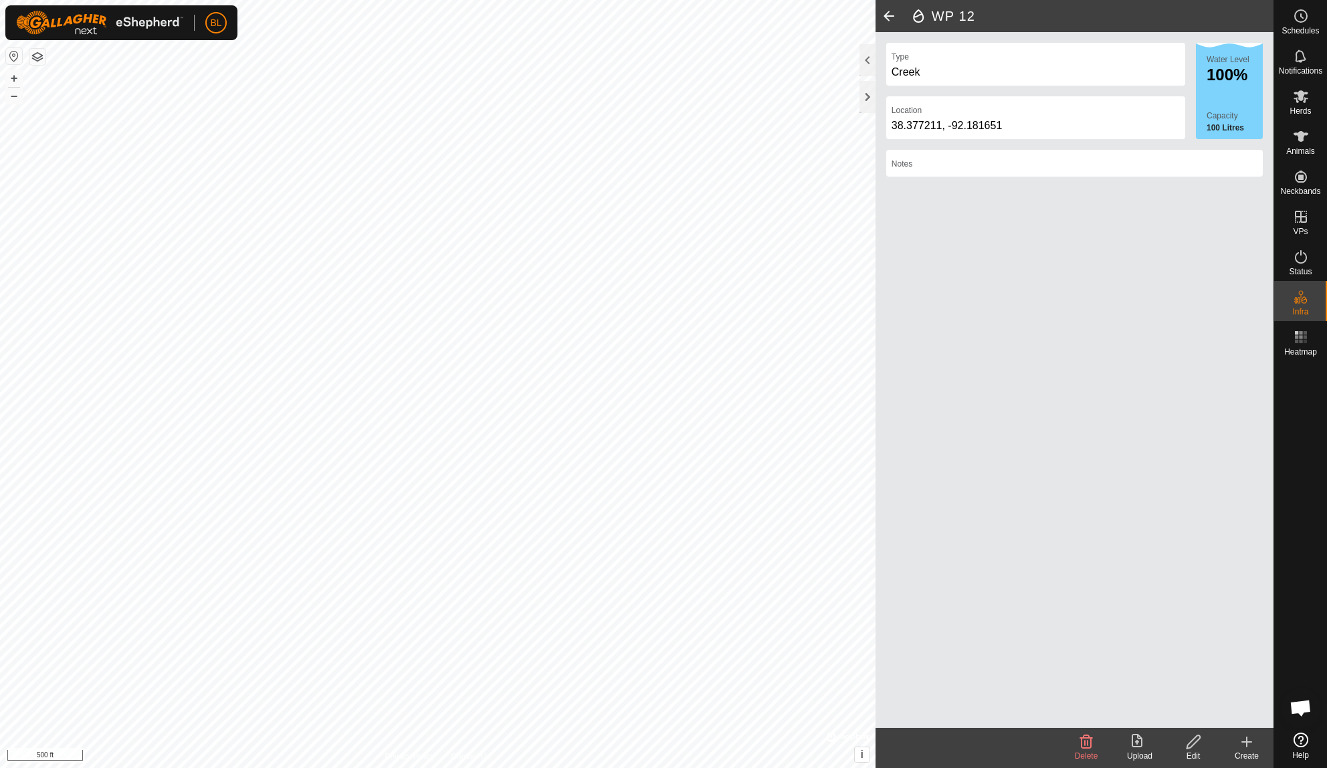
click at [1241, 748] on icon at bounding box center [1247, 742] width 16 height 16
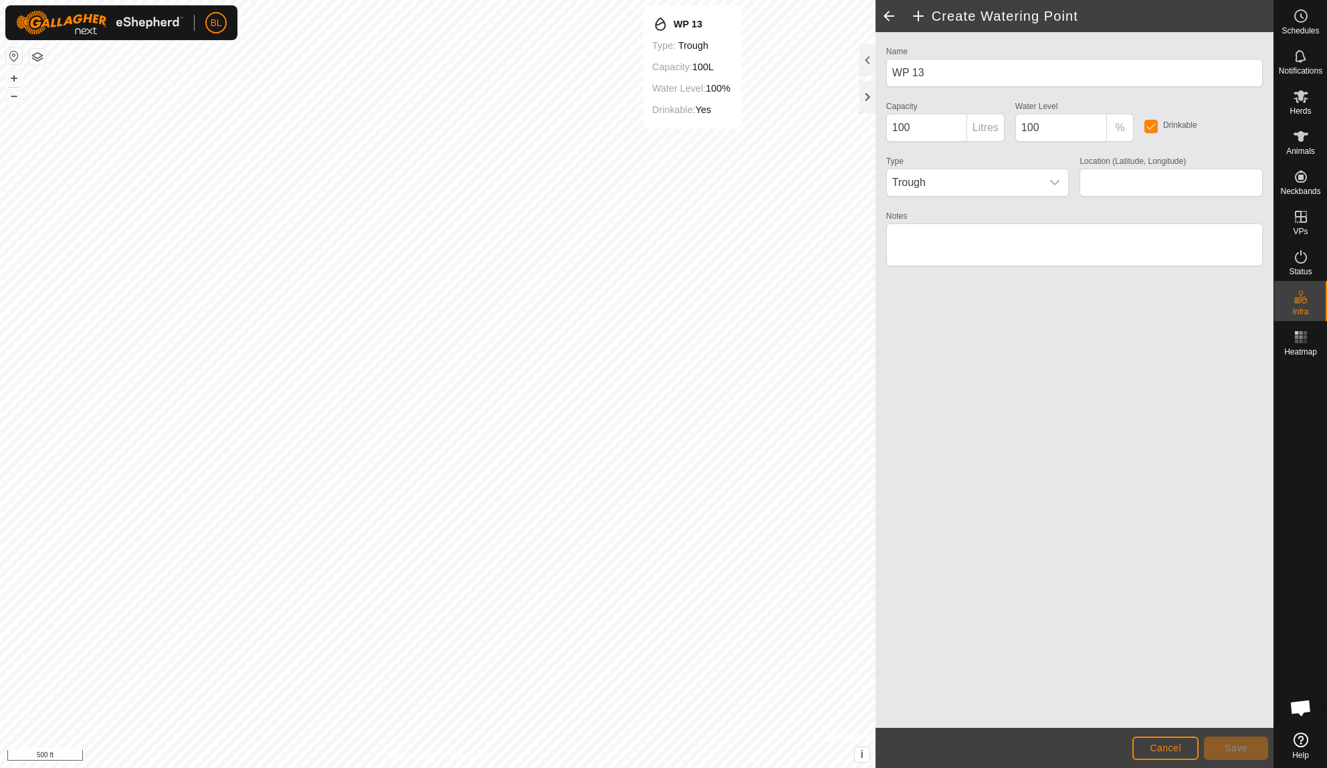
type input "38.378532, -92.179699"
click at [1238, 750] on span "Save" at bounding box center [1235, 747] width 23 height 11
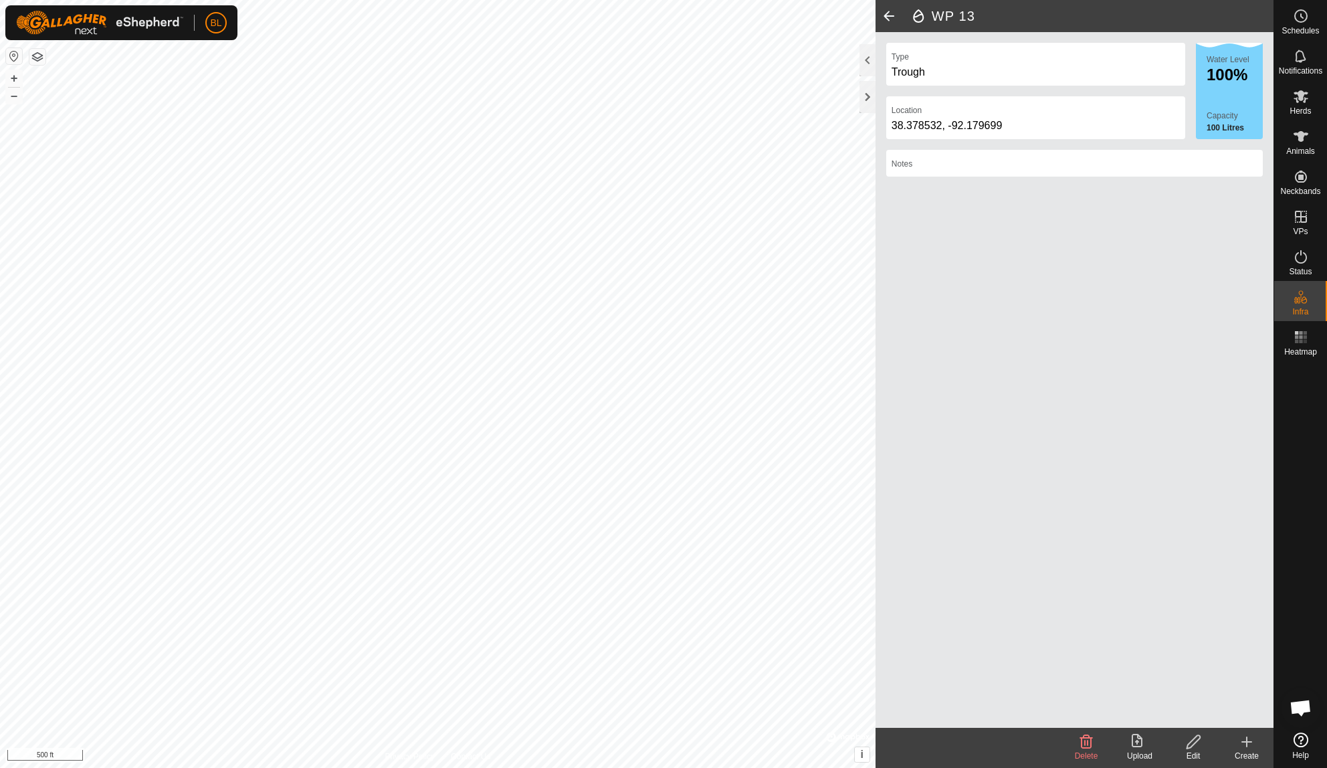
click at [1028, 70] on div "Trough" at bounding box center [1035, 72] width 288 height 16
click at [1199, 753] on div "Edit" at bounding box center [1192, 756] width 53 height 12
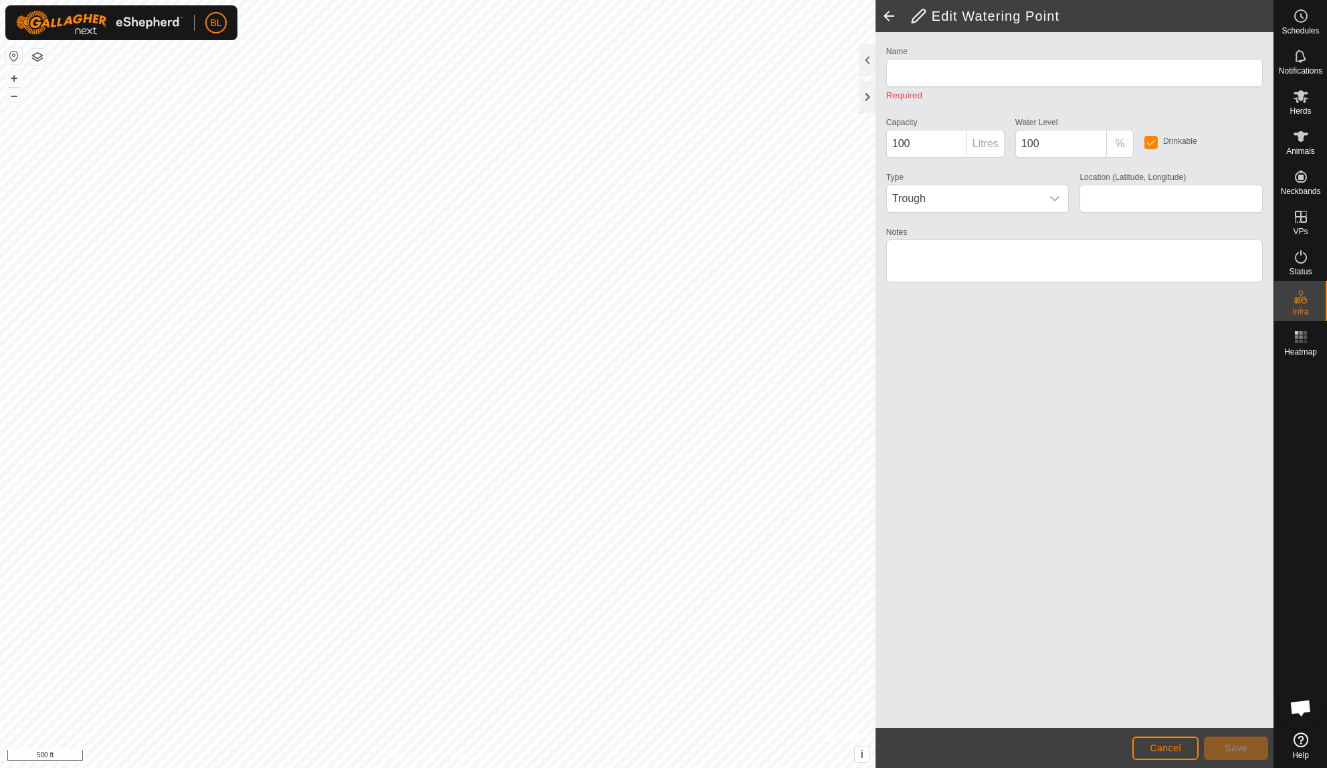
type input "WP 13"
type input "38.378532, -92.179699"
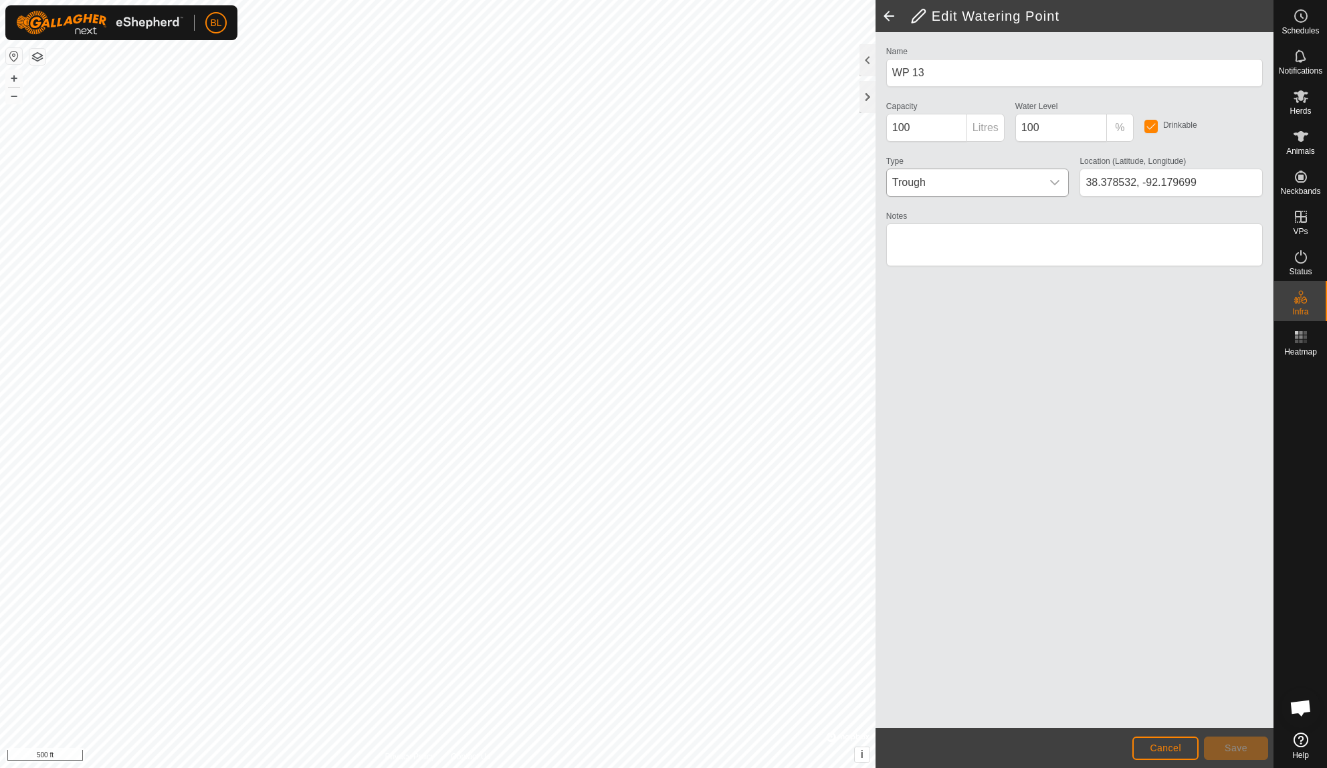
click at [1053, 183] on icon "dropdown trigger" at bounding box center [1055, 182] width 9 height 5
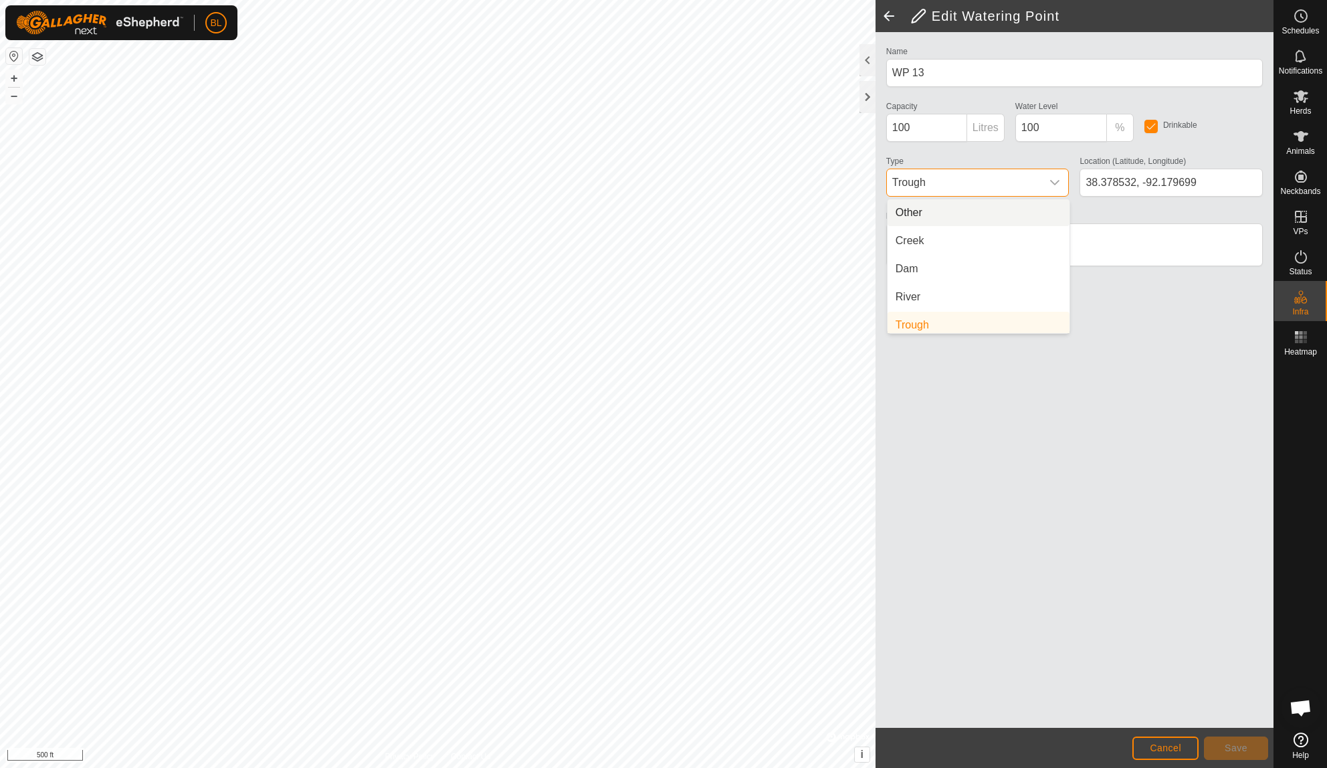
scroll to position [5, 0]
click at [1035, 243] on li "Creek" at bounding box center [978, 235] width 182 height 27
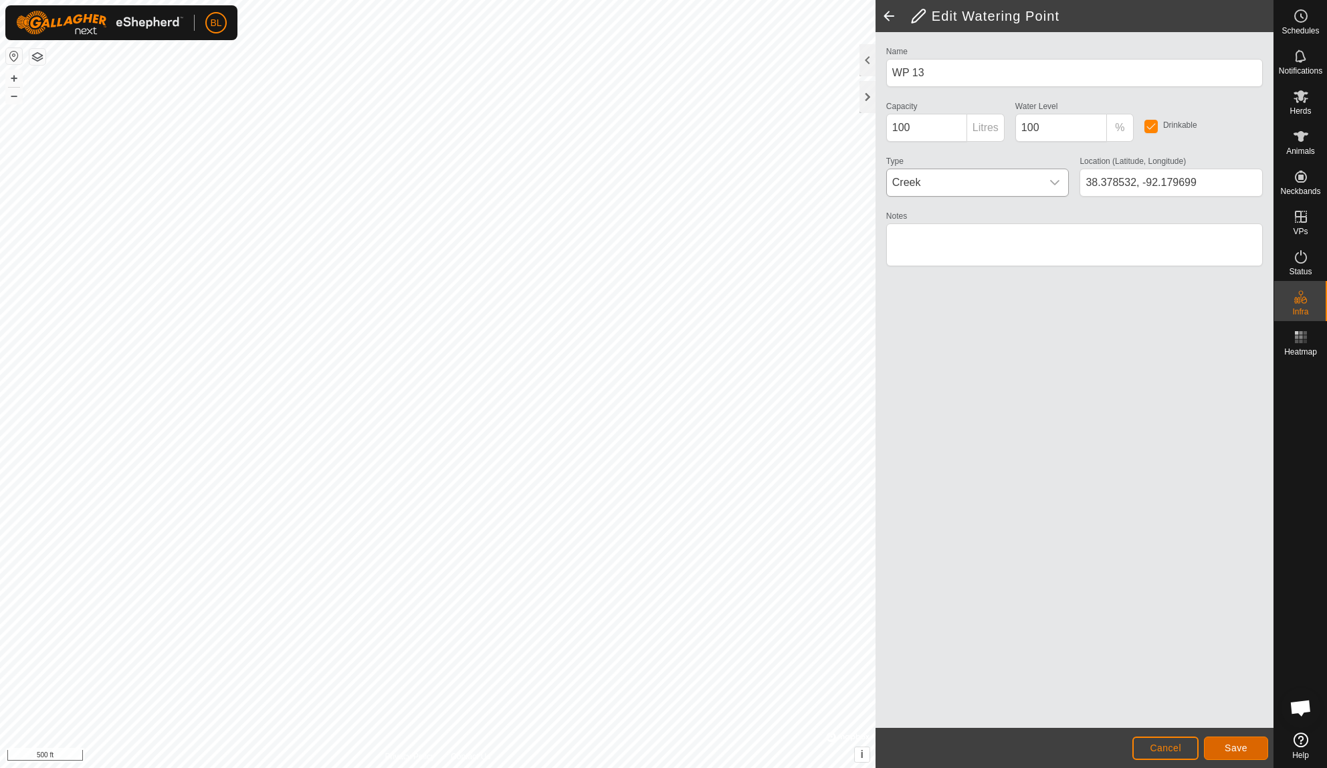
click at [1223, 754] on button "Save" at bounding box center [1236, 747] width 64 height 23
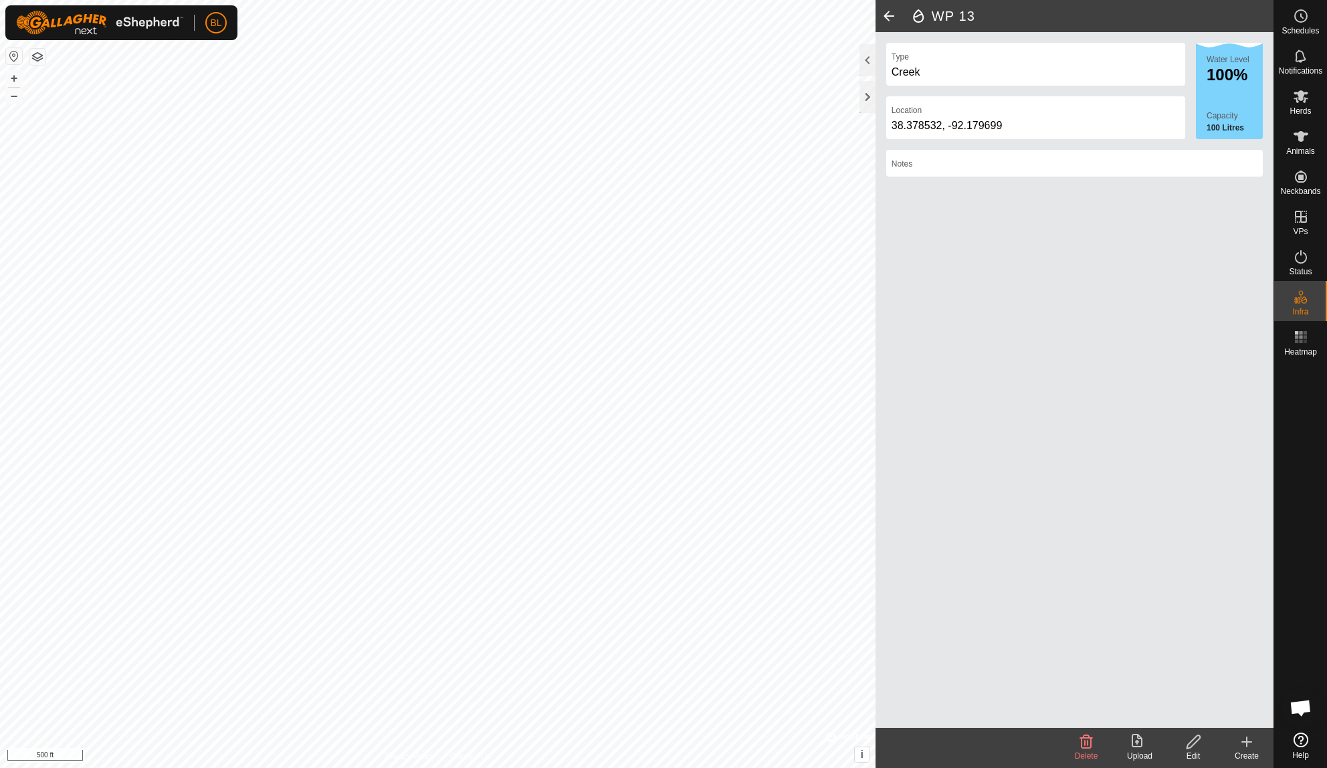
click at [1240, 748] on icon at bounding box center [1247, 742] width 16 height 16
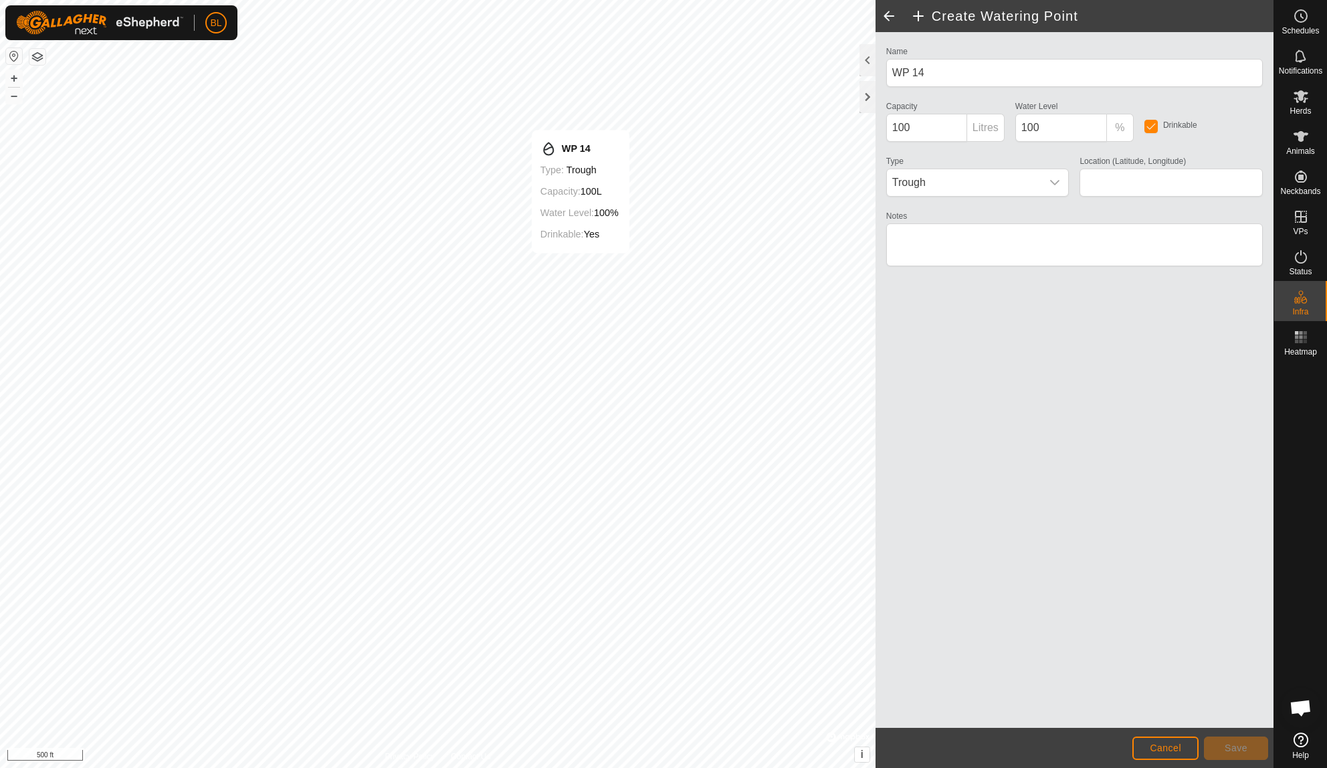
type input "38.376270, -92.182288"
click at [1031, 188] on span "Trough" at bounding box center [964, 182] width 155 height 27
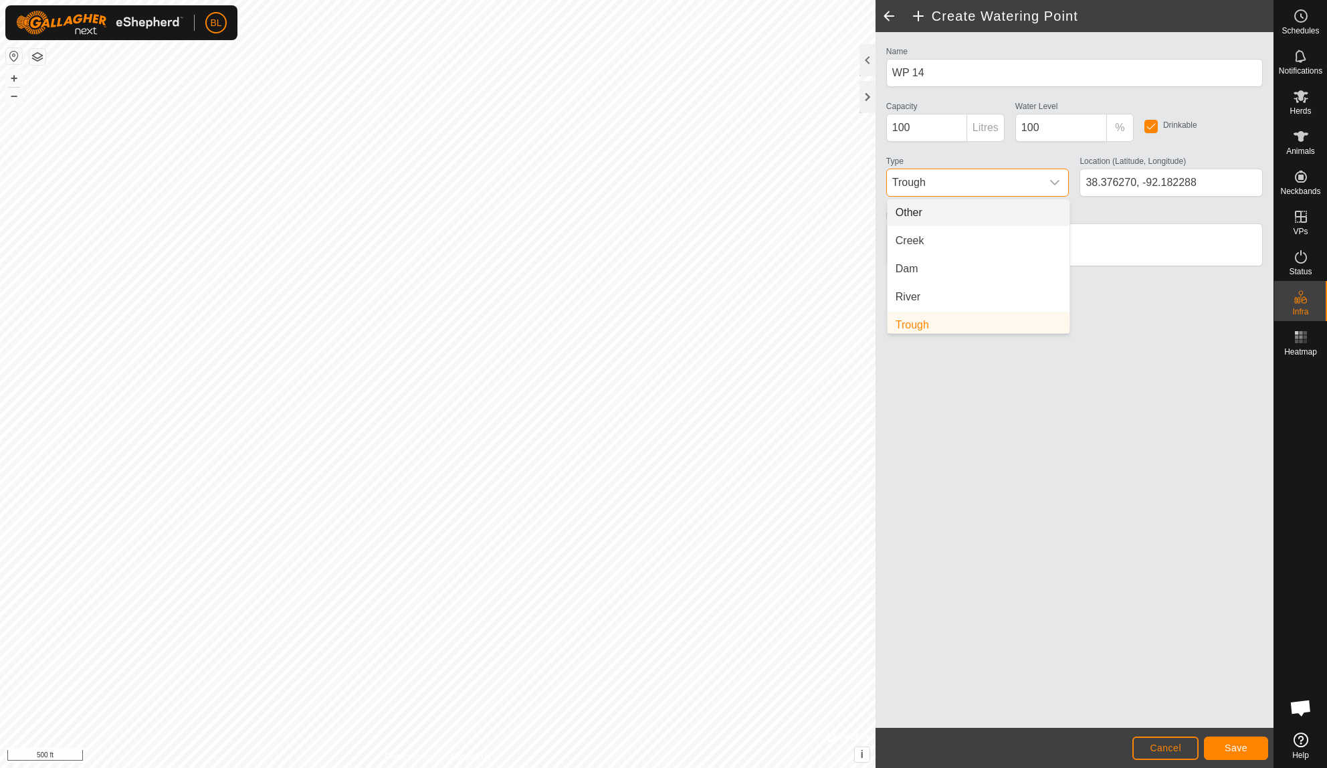
scroll to position [5, 0]
click at [1011, 244] on li "Creek" at bounding box center [978, 235] width 182 height 27
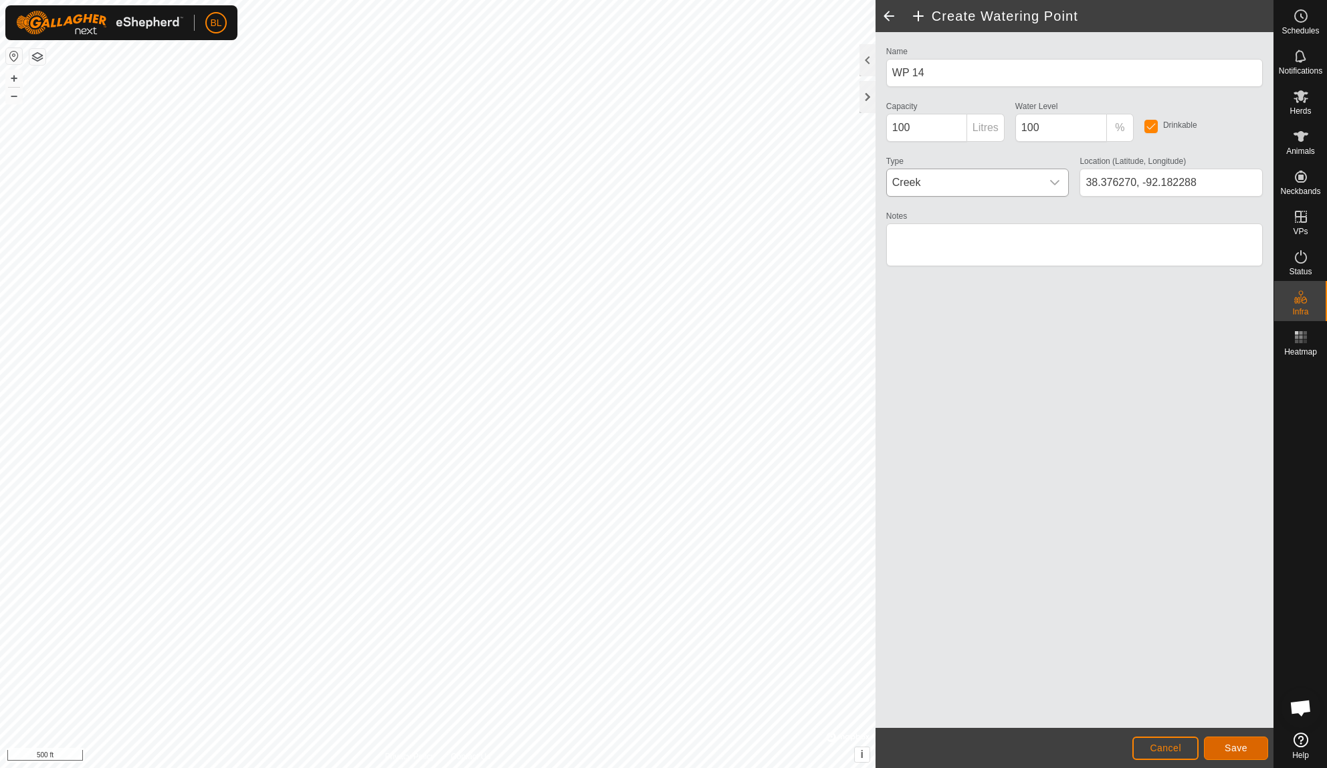
click at [1222, 751] on button "Save" at bounding box center [1236, 747] width 64 height 23
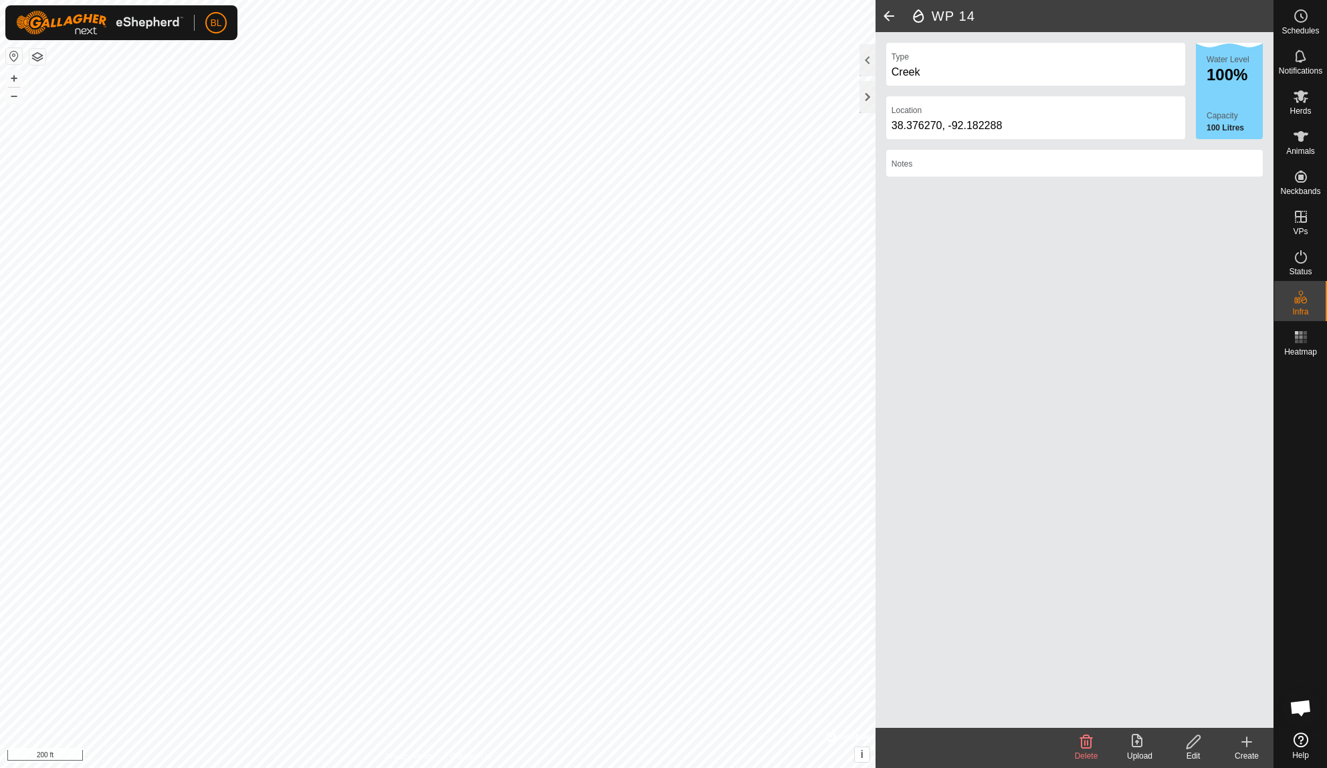
click at [1251, 753] on div "Create" at bounding box center [1246, 756] width 53 height 12
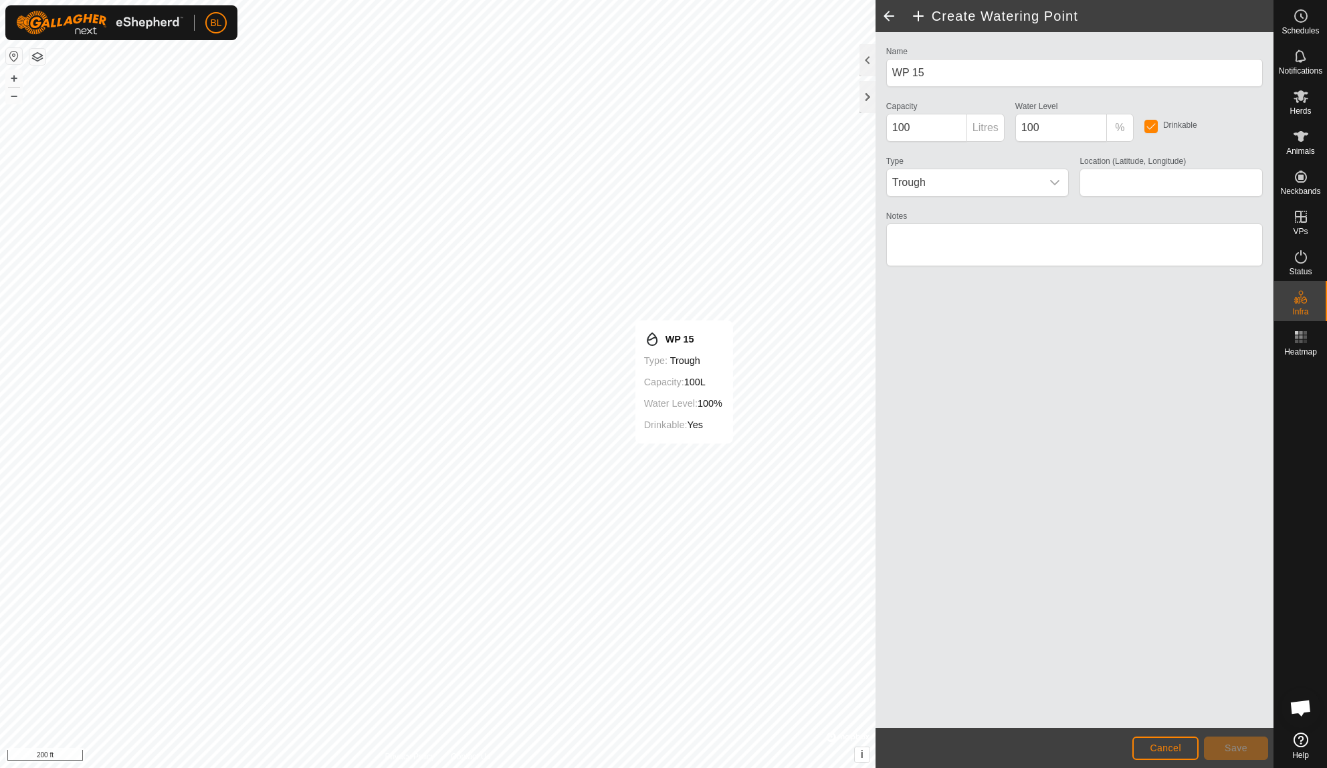
type input "38.367716, -92.247392"
click at [1234, 752] on span "Save" at bounding box center [1235, 747] width 23 height 11
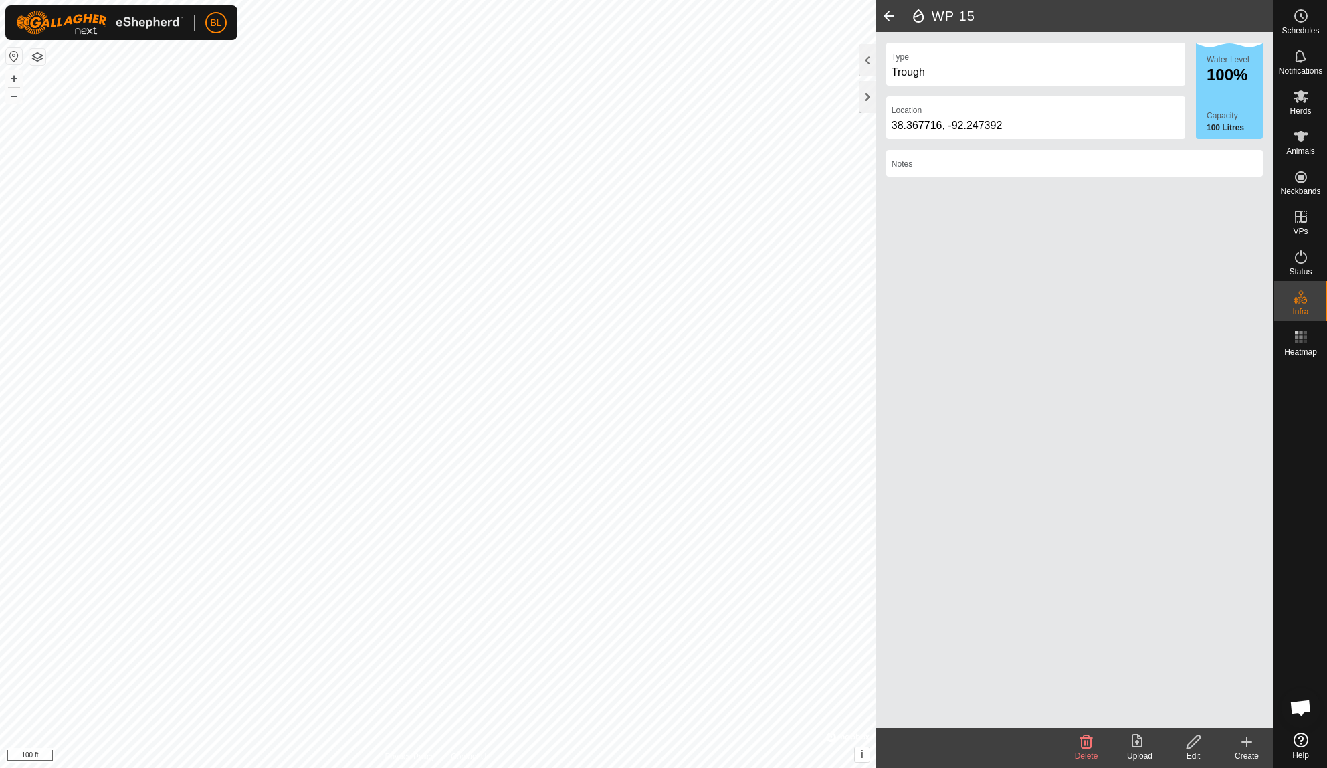
click at [1242, 752] on div "Create" at bounding box center [1246, 756] width 53 height 12
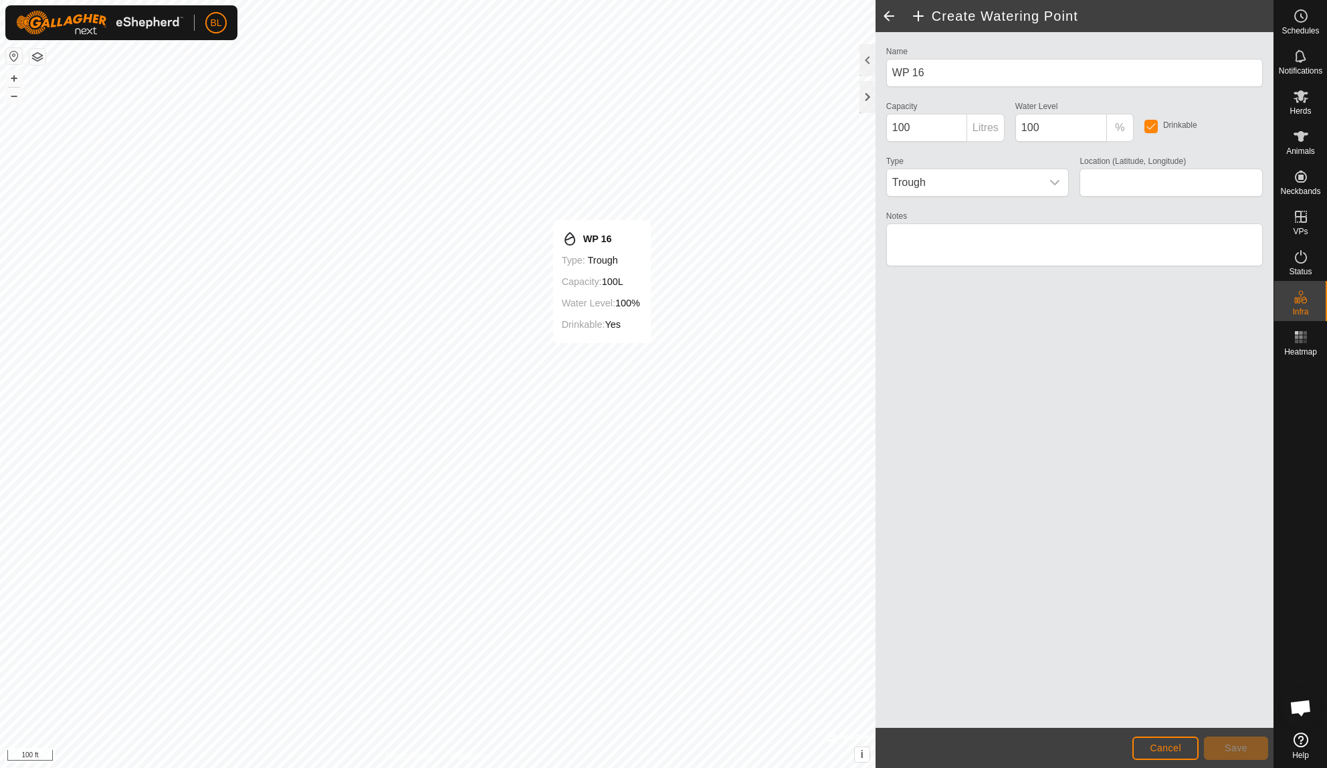
type input "38.335929, -92.162630"
click at [1218, 740] on button "Save" at bounding box center [1236, 747] width 64 height 23
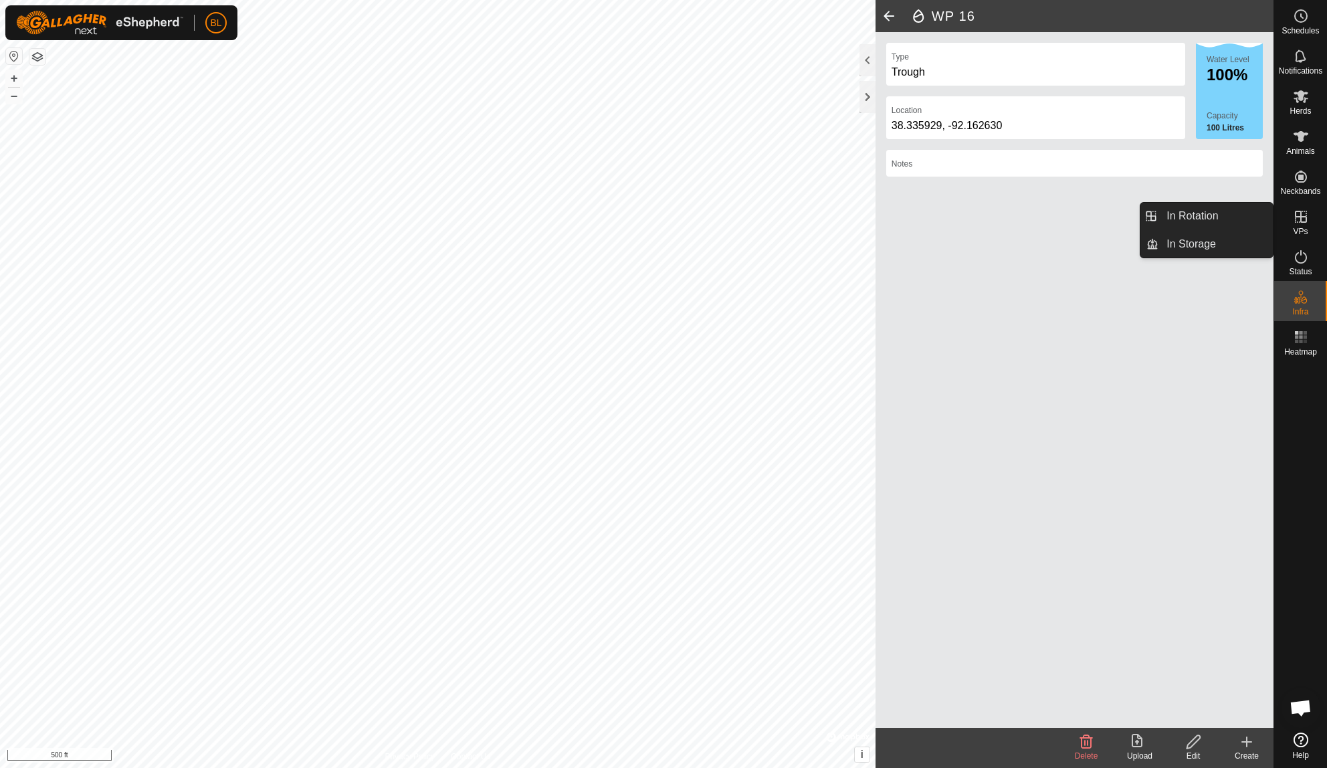
click at [1295, 221] on icon at bounding box center [1301, 217] width 16 height 16
click at [1230, 207] on link "In Rotation" at bounding box center [1215, 216] width 114 height 27
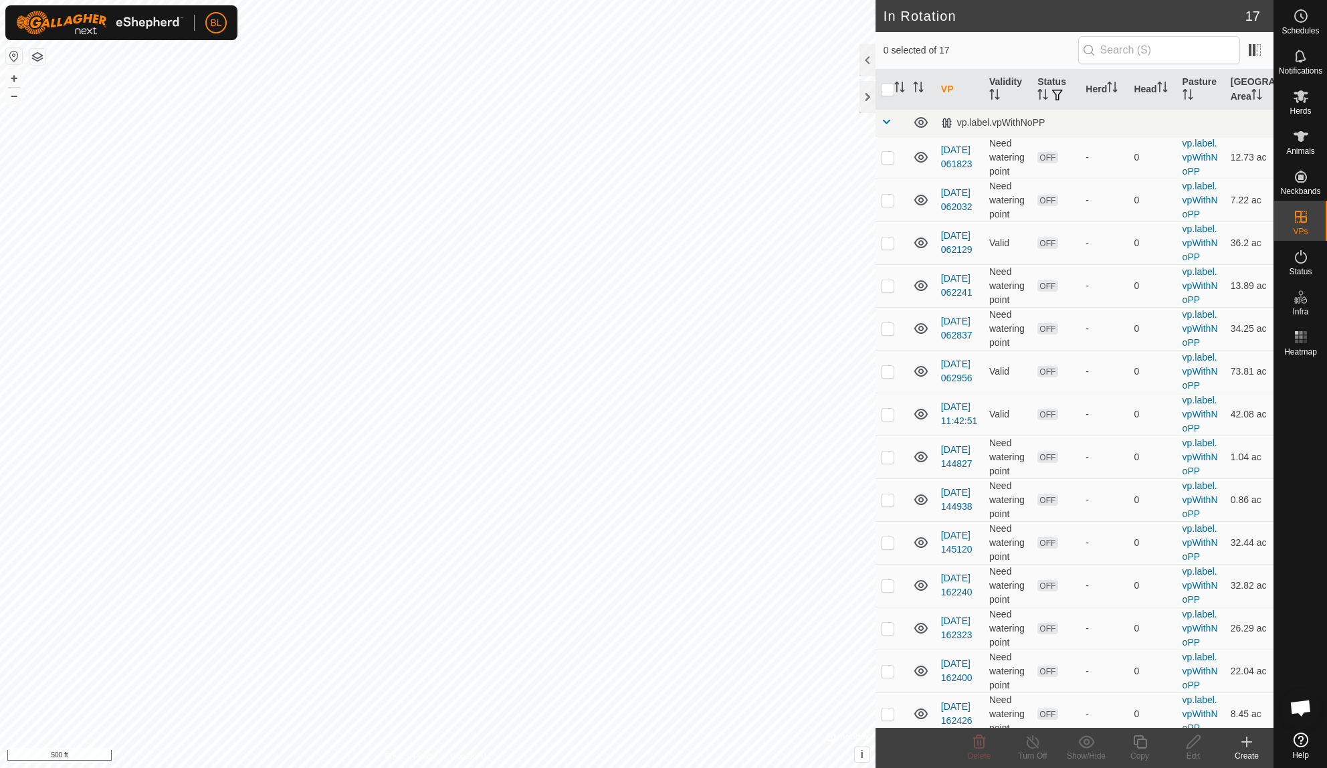
click at [1243, 740] on icon at bounding box center [1247, 742] width 16 height 16
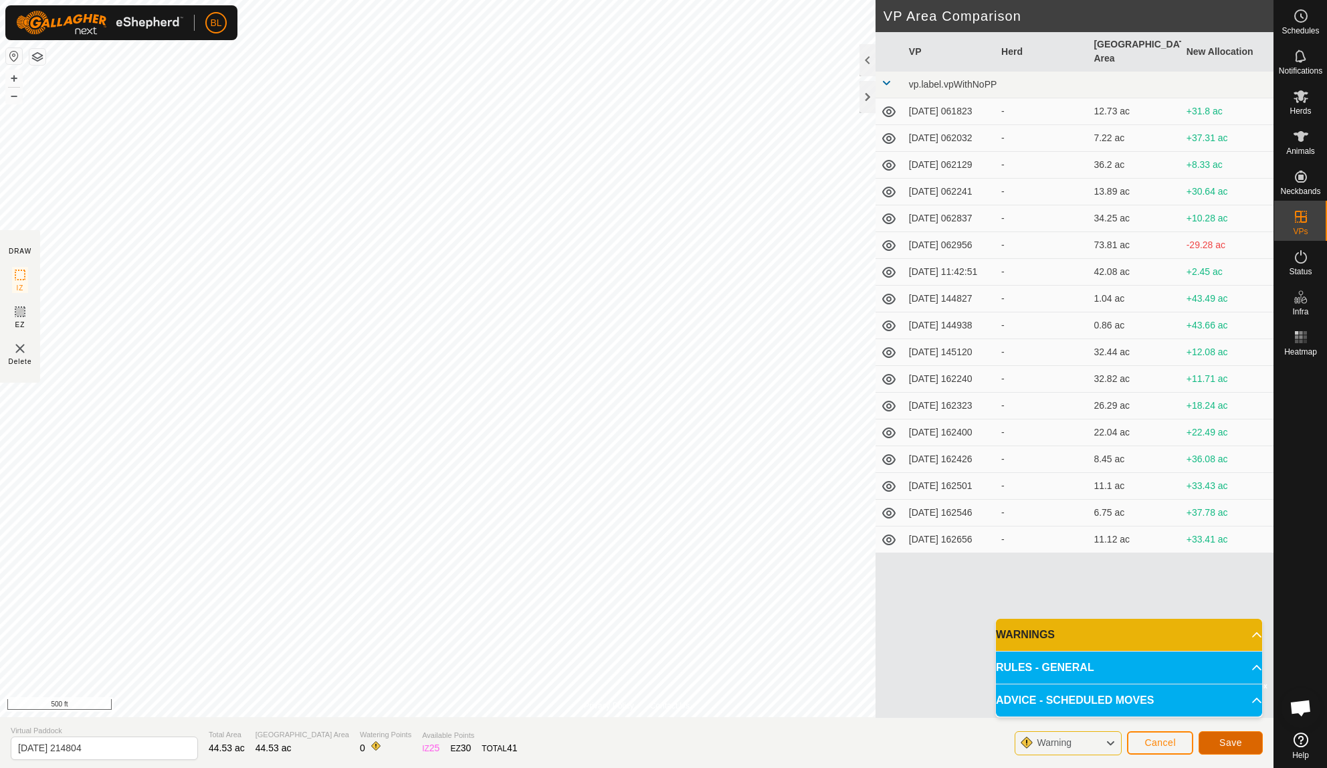
click at [1245, 744] on button "Save" at bounding box center [1230, 742] width 64 height 23
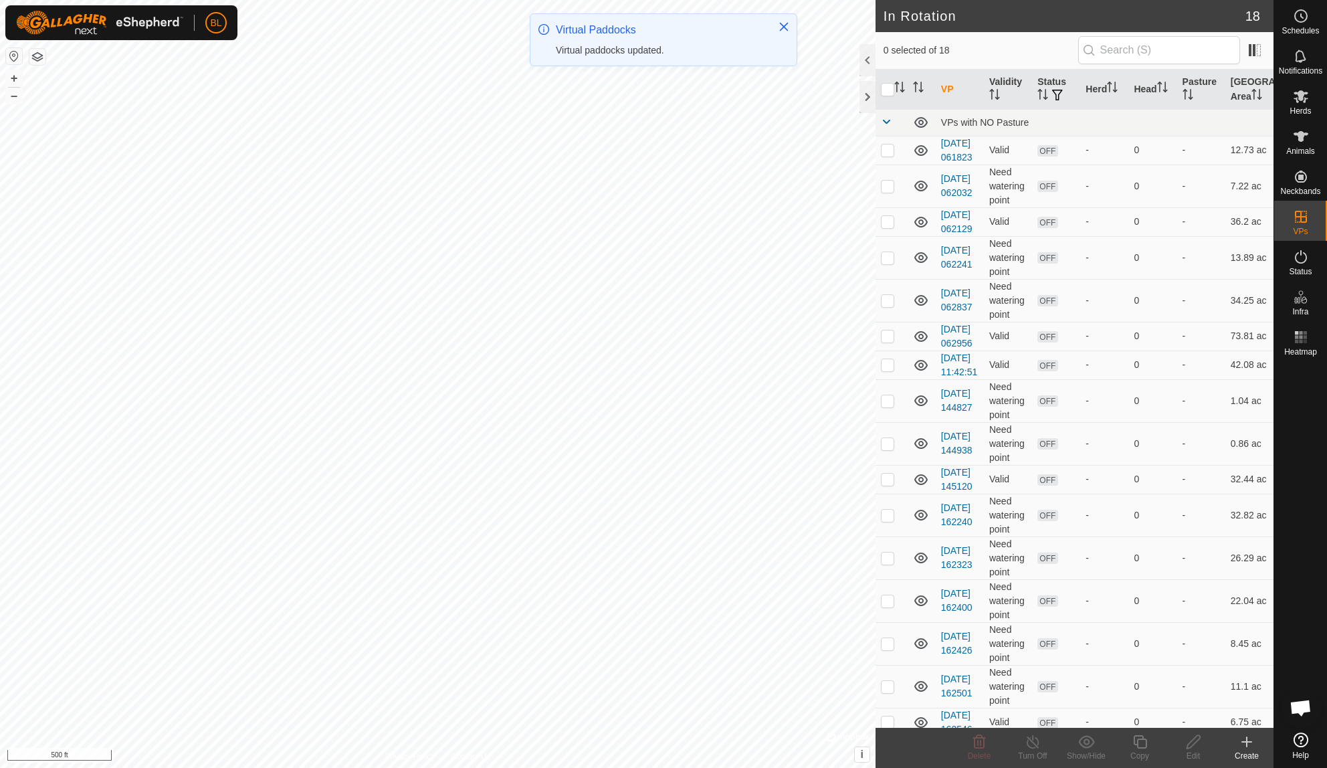
click at [1248, 744] on icon at bounding box center [1247, 742] width 16 height 16
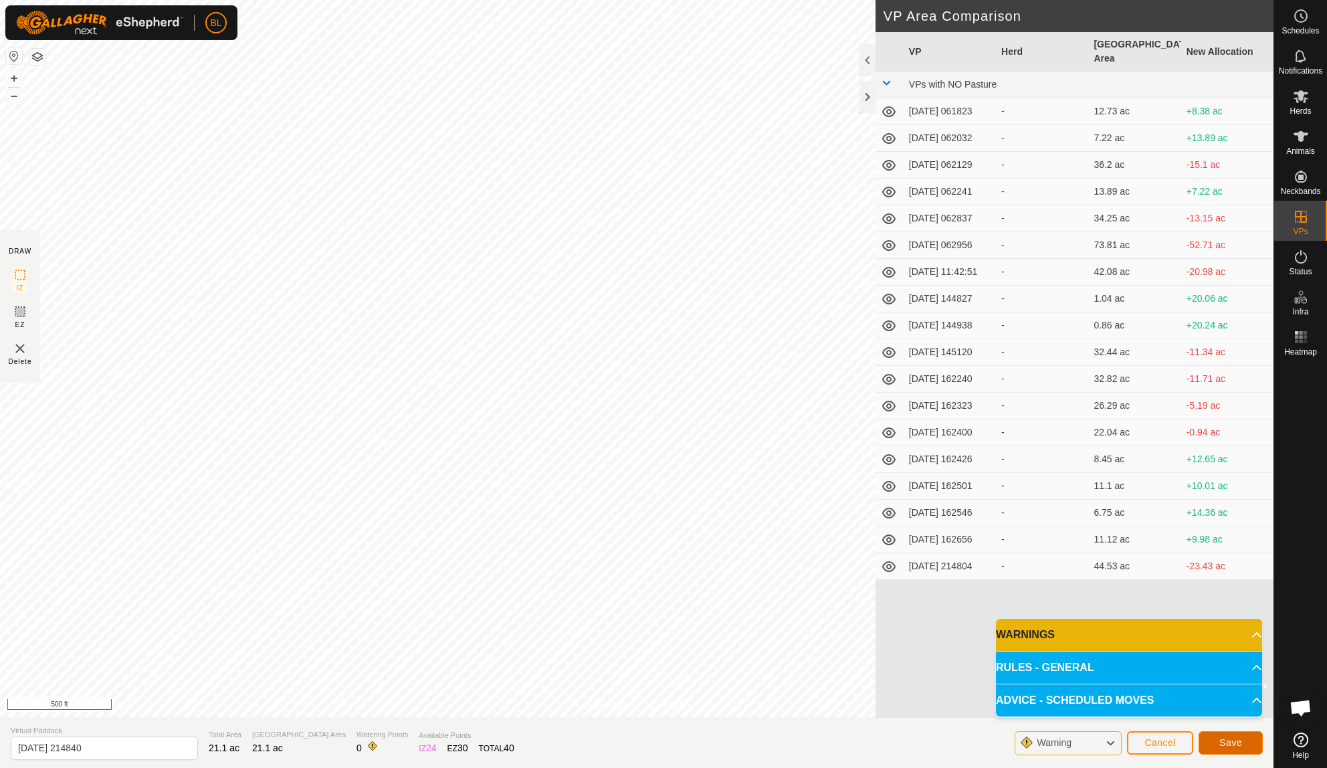
click at [1219, 742] on span "Save" at bounding box center [1230, 742] width 23 height 11
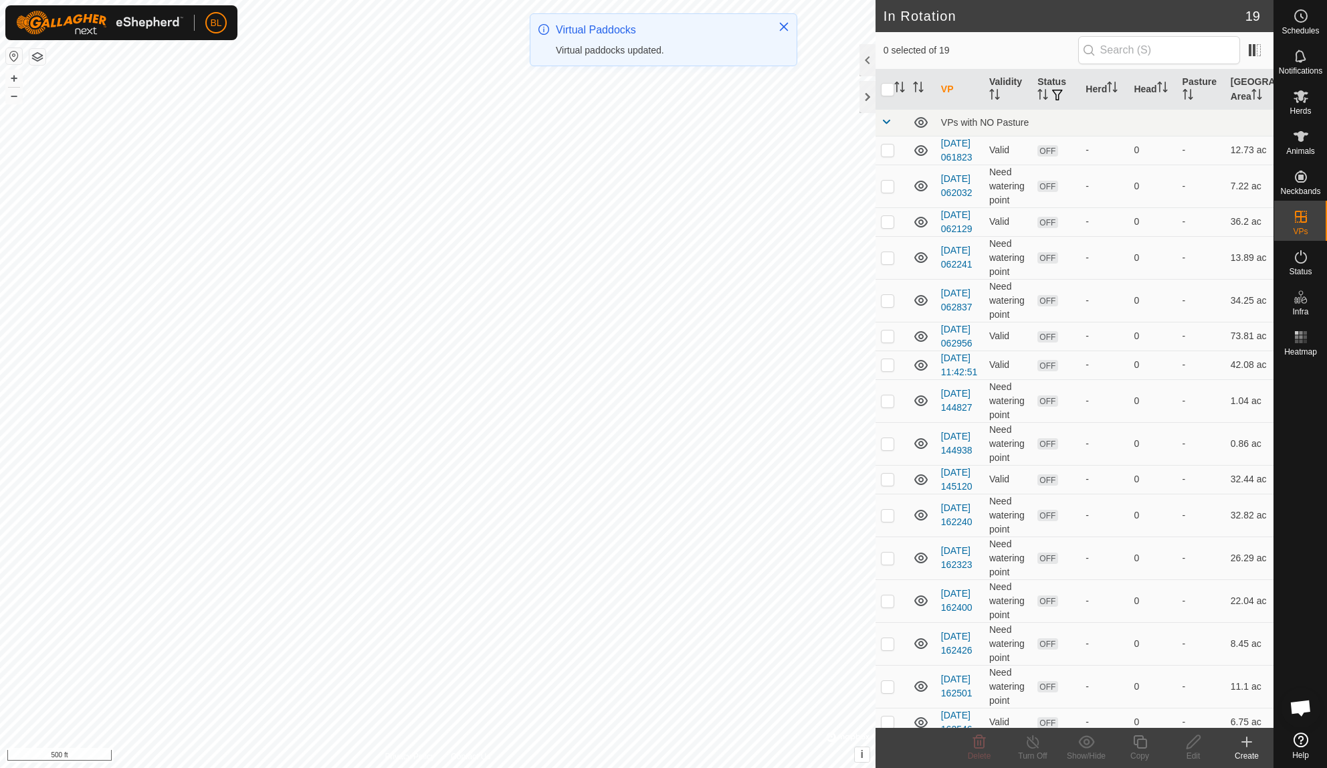
click at [1248, 745] on icon at bounding box center [1247, 742] width 16 height 16
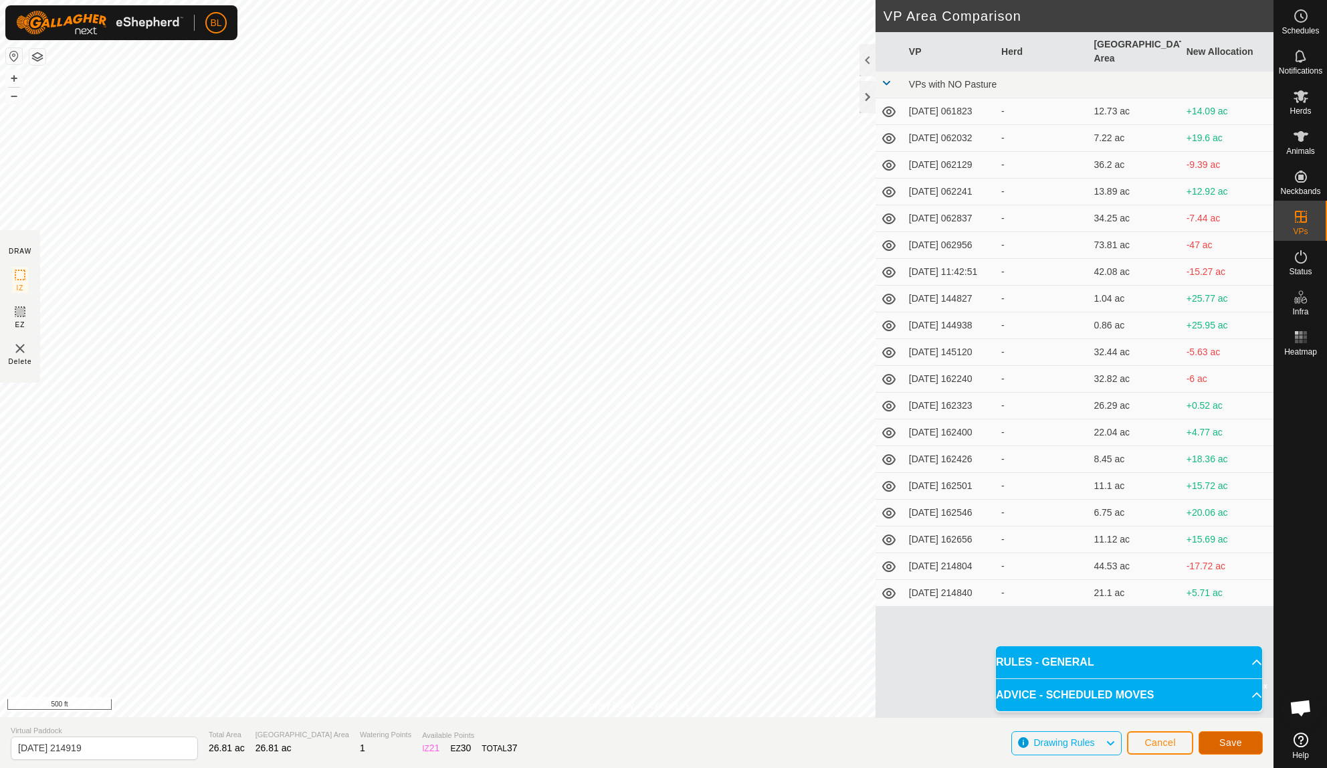
click at [1234, 745] on span "Save" at bounding box center [1230, 742] width 23 height 11
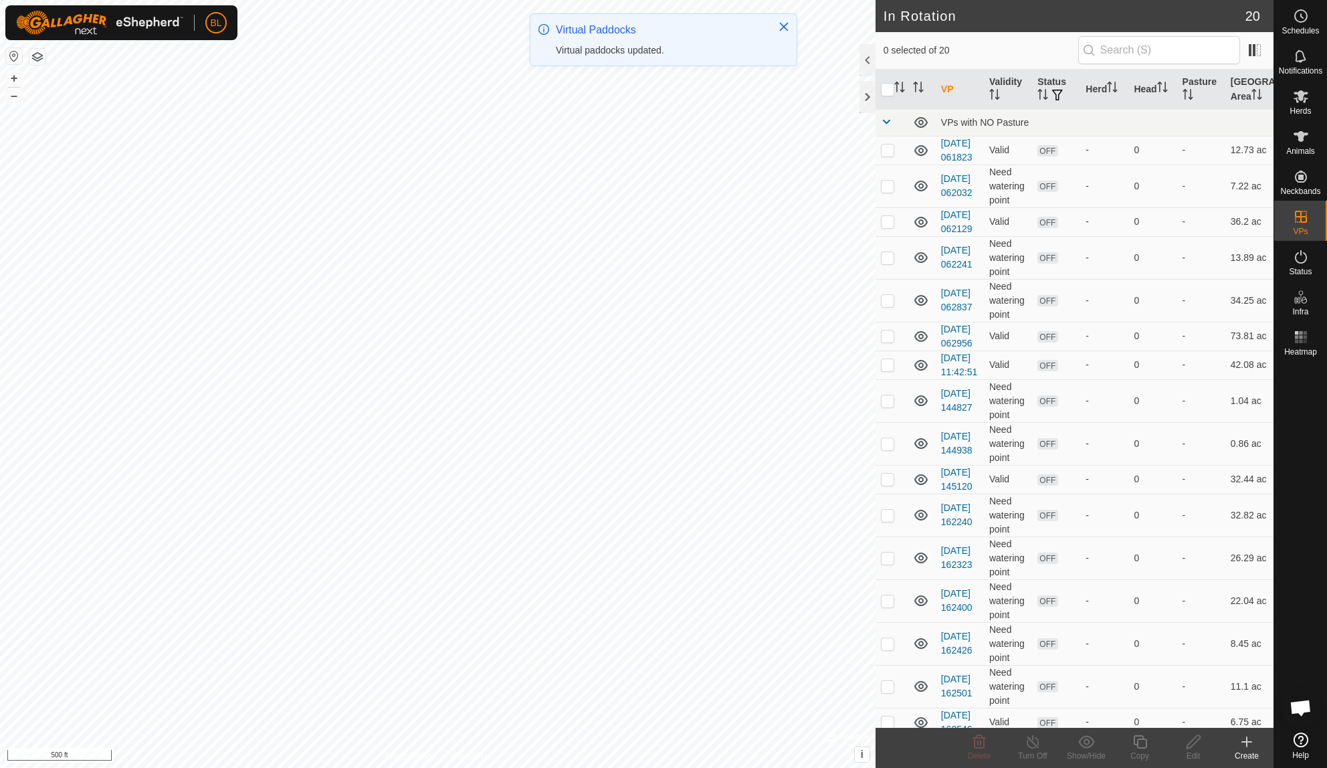
checkbox input "true"
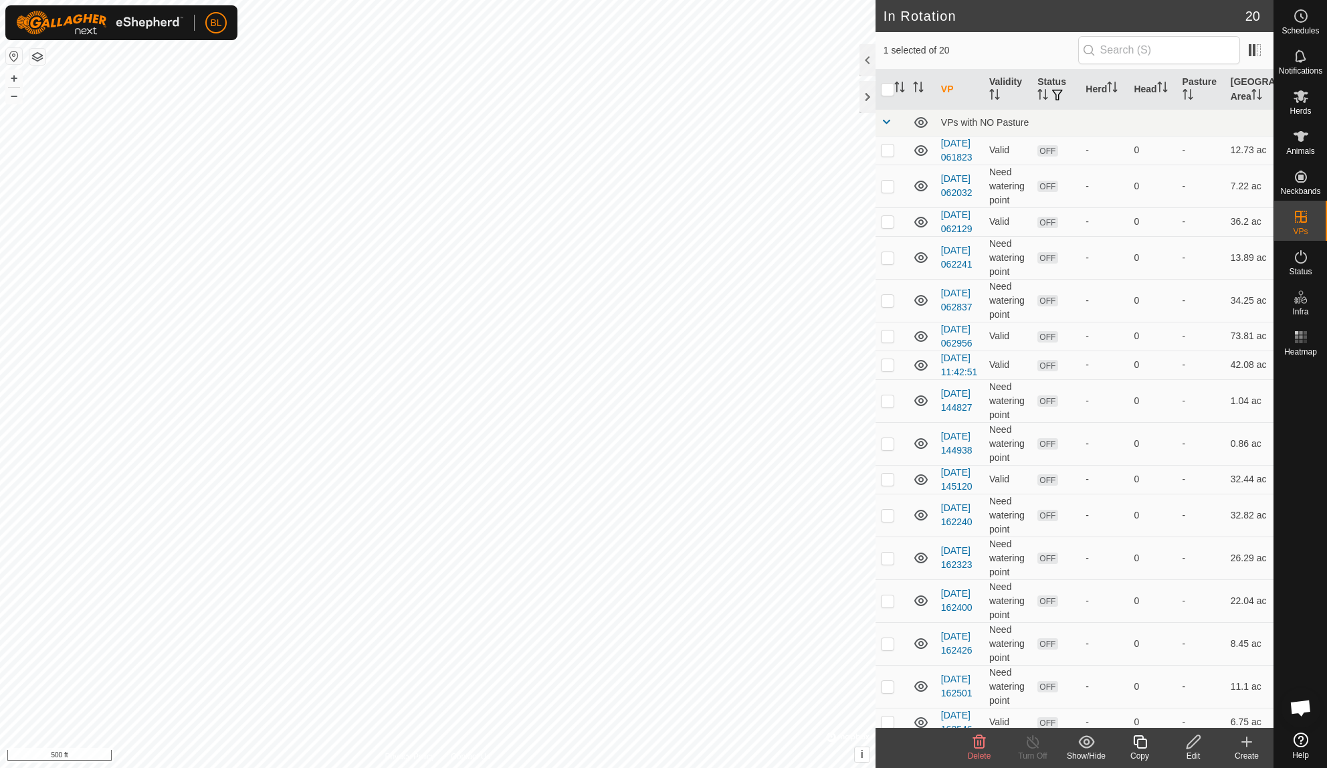
click at [1245, 744] on icon at bounding box center [1247, 742] width 16 height 16
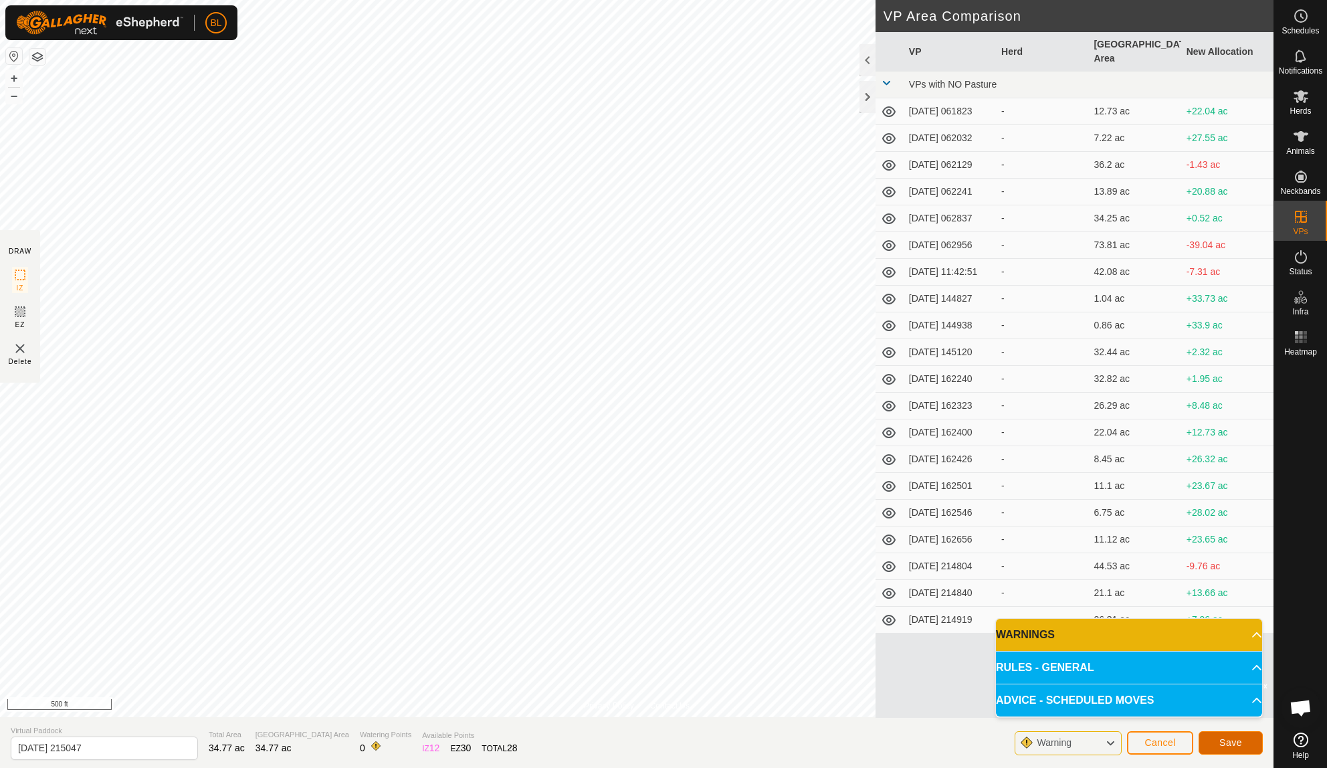
click at [1220, 748] on button "Save" at bounding box center [1230, 742] width 64 height 23
